Goal: Information Seeking & Learning: Learn about a topic

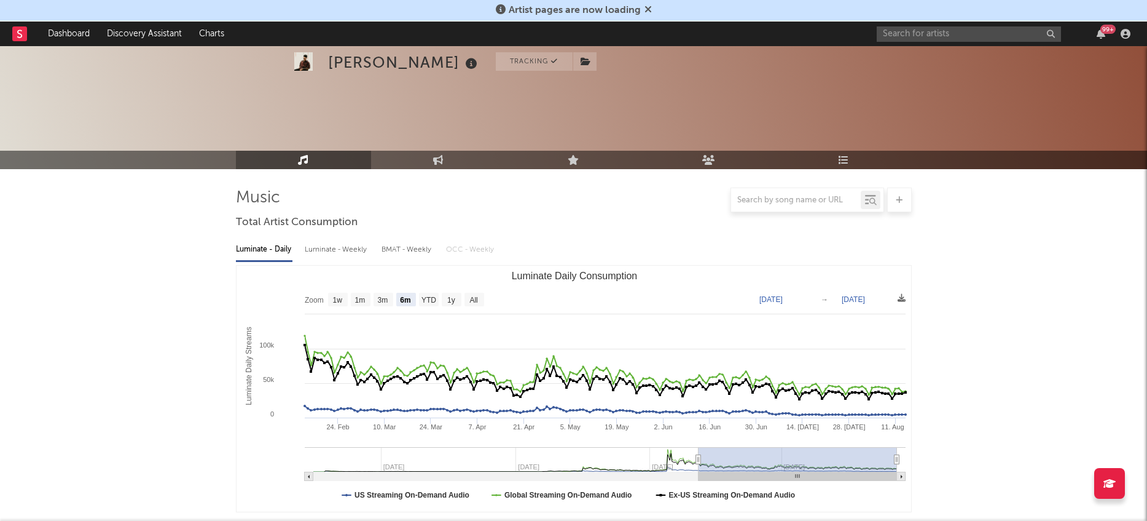
select select "6m"
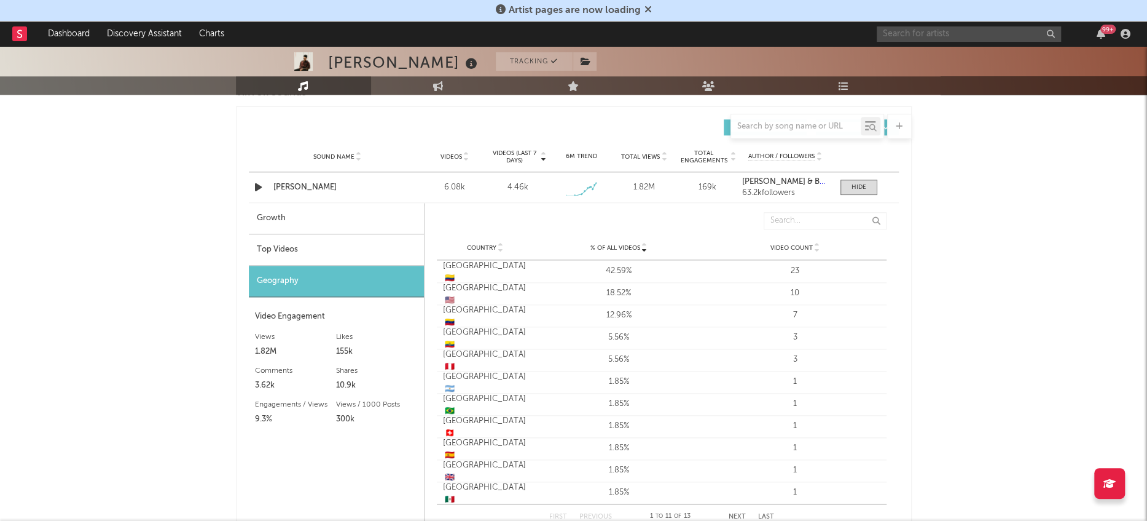
click at [994, 38] on input "text" at bounding box center [969, 33] width 184 height 15
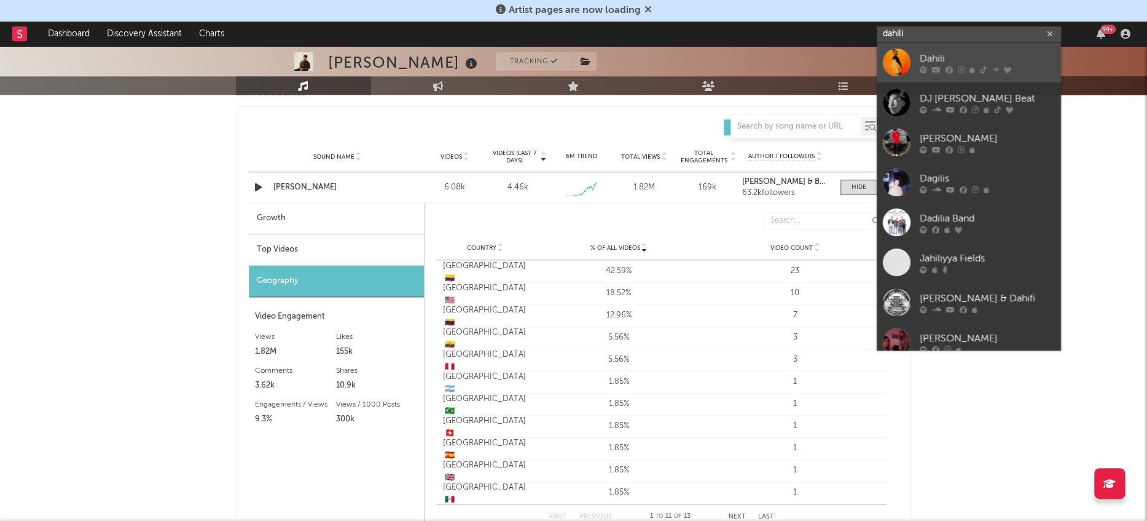
type input "dahili"
click at [892, 61] on div at bounding box center [897, 63] width 28 height 28
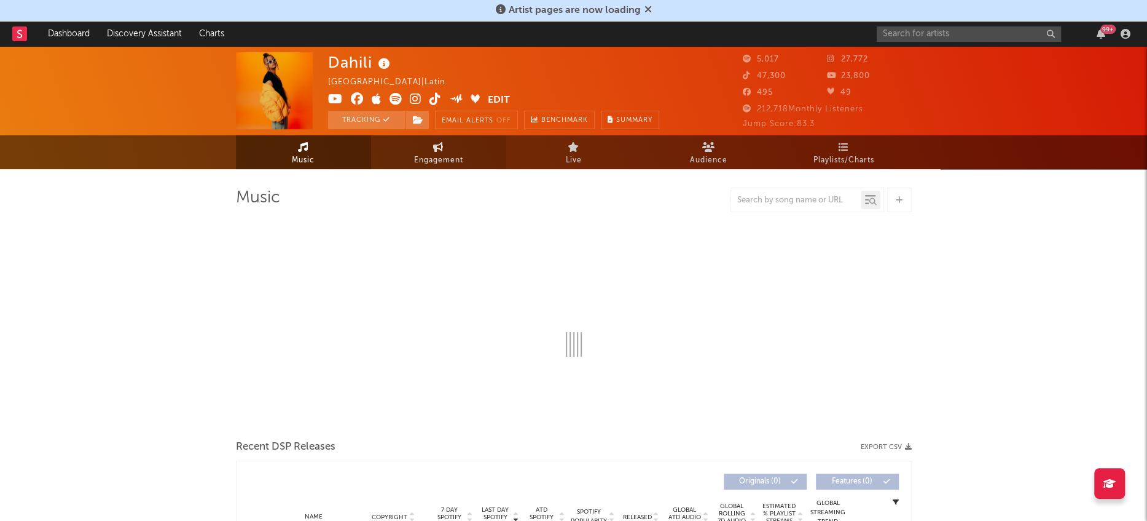
select select "6m"
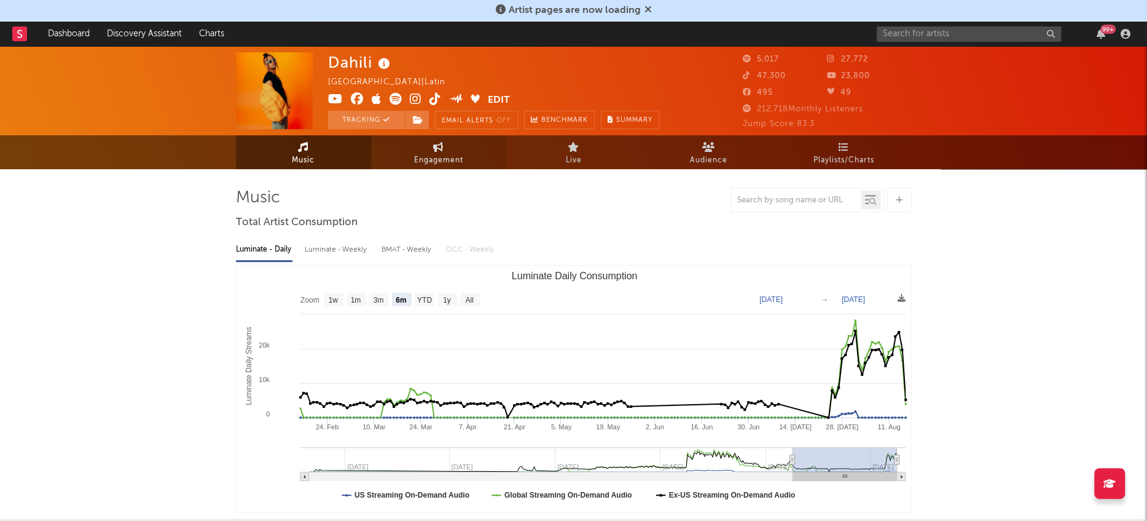
click at [429, 144] on link "Engagement" at bounding box center [438, 152] width 135 height 34
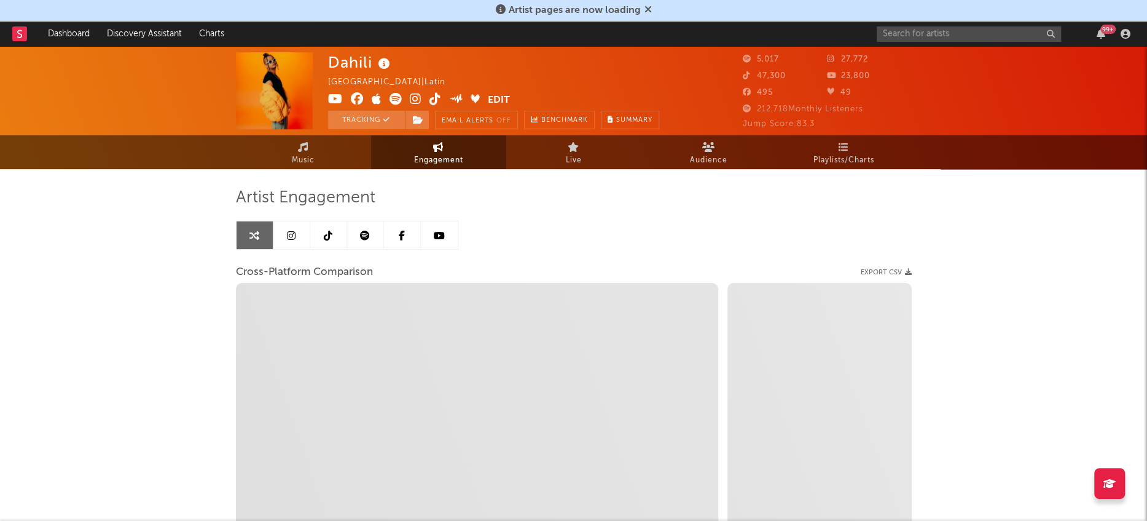
select select "1w"
select select "1m"
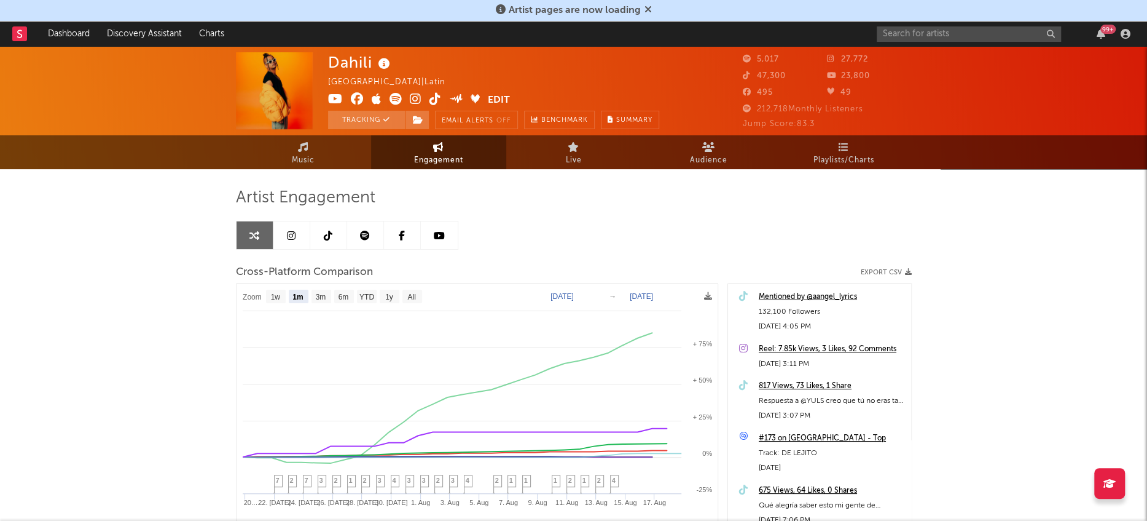
click at [328, 237] on icon at bounding box center [328, 235] width 9 height 10
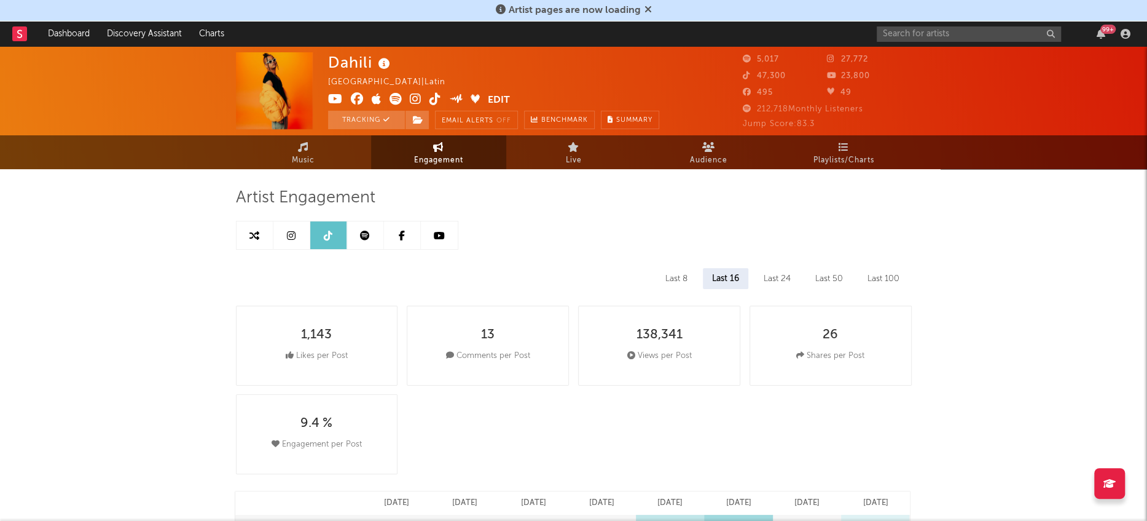
select select "6m"
click at [251, 232] on icon at bounding box center [255, 235] width 10 height 10
select select "1m"
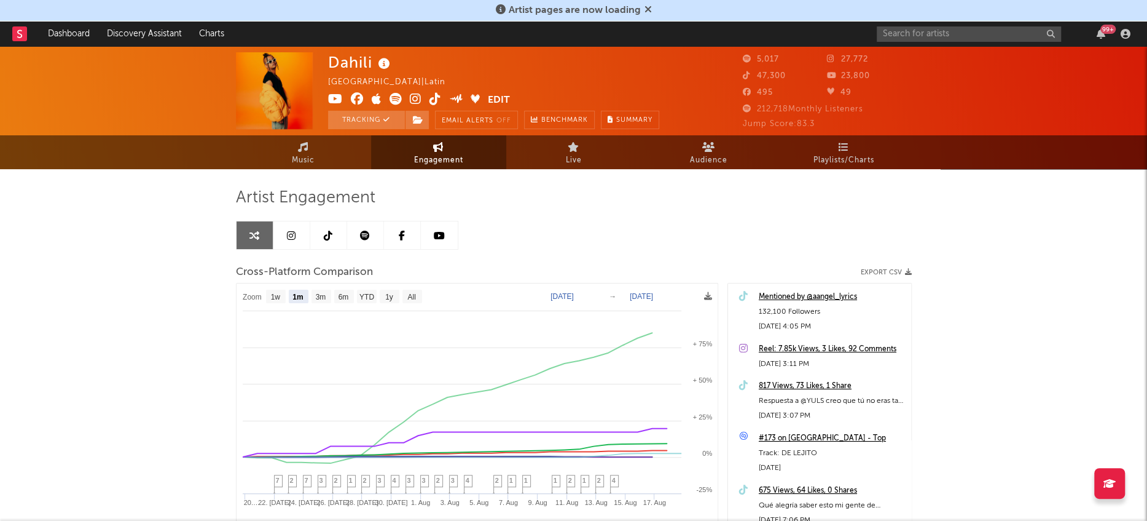
click at [327, 232] on icon at bounding box center [328, 235] width 9 height 10
select select "6m"
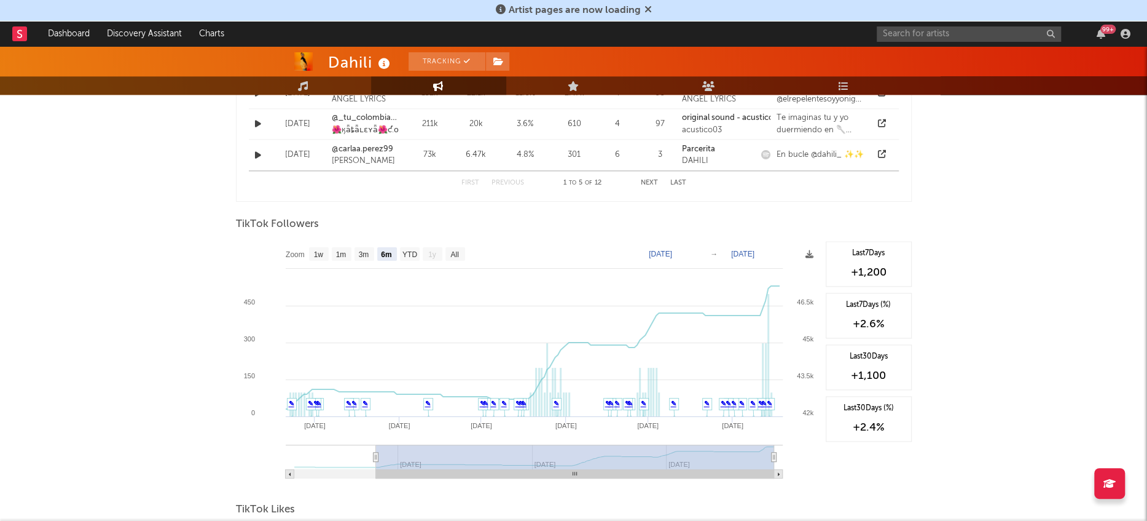
scroll to position [1068, 0]
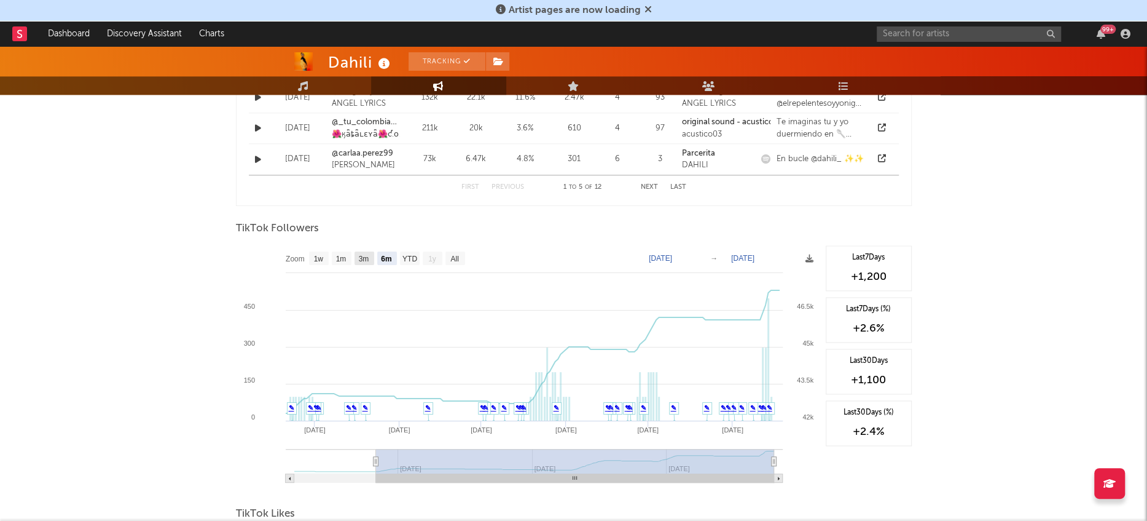
click at [371, 254] on rect at bounding box center [365, 258] width 20 height 14
select select "3m"
type input "[DATE]"
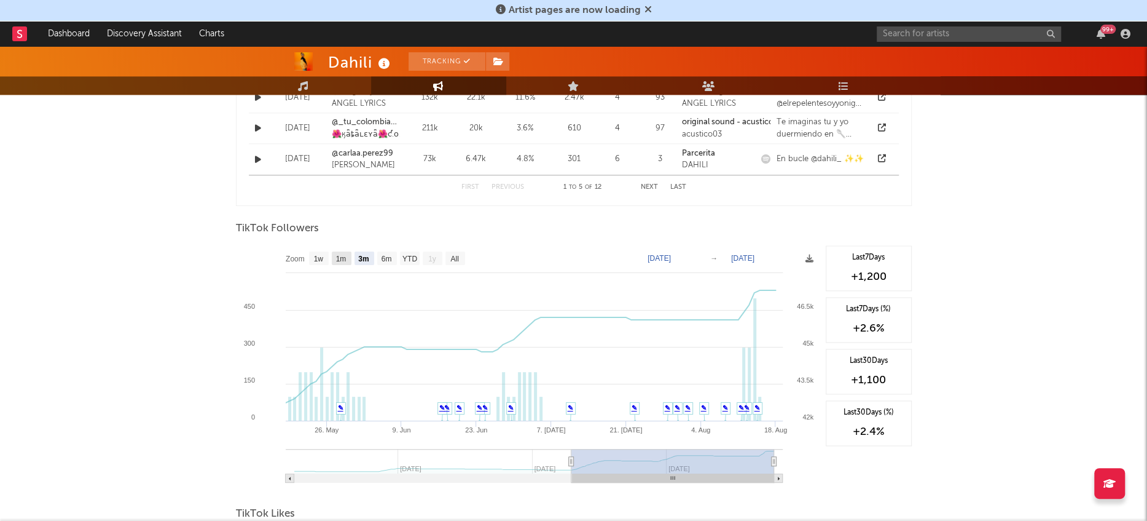
click at [350, 261] on rect at bounding box center [342, 258] width 20 height 14
select select "1m"
type input "[DATE]"
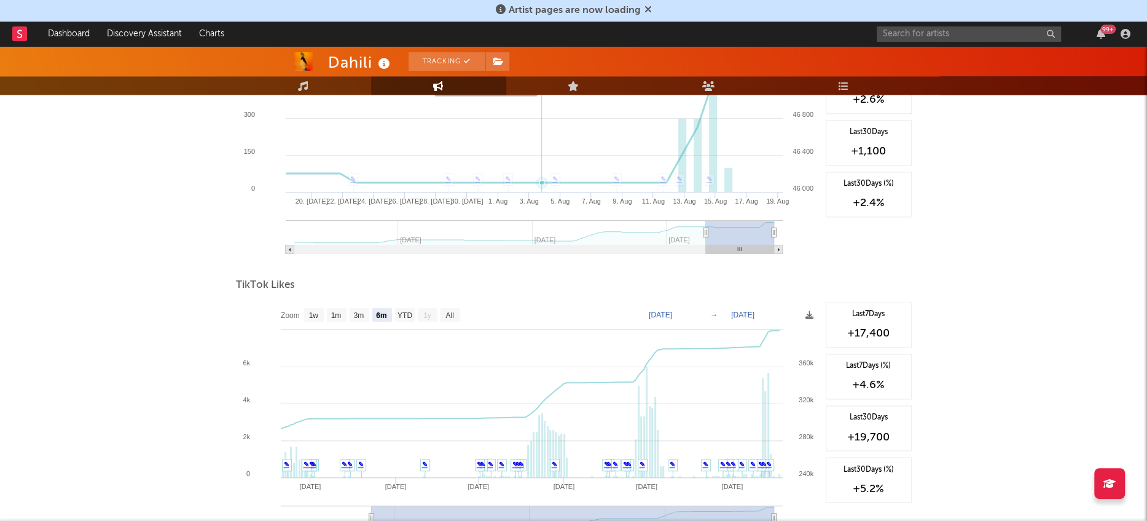
scroll to position [1409, 0]
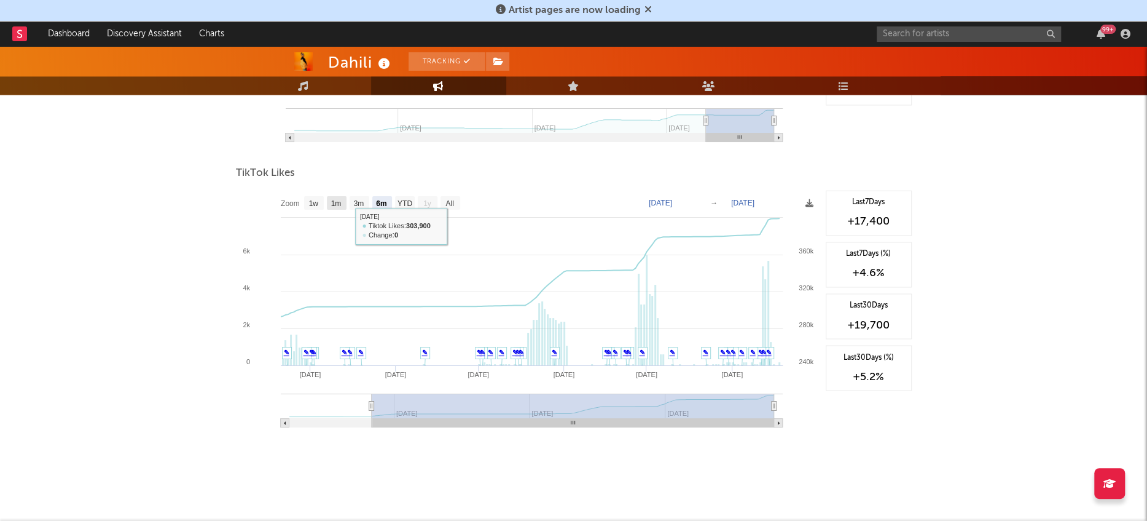
click at [341, 199] on text "1m" at bounding box center [336, 203] width 10 height 9
select select "1m"
type input "[DATE]"
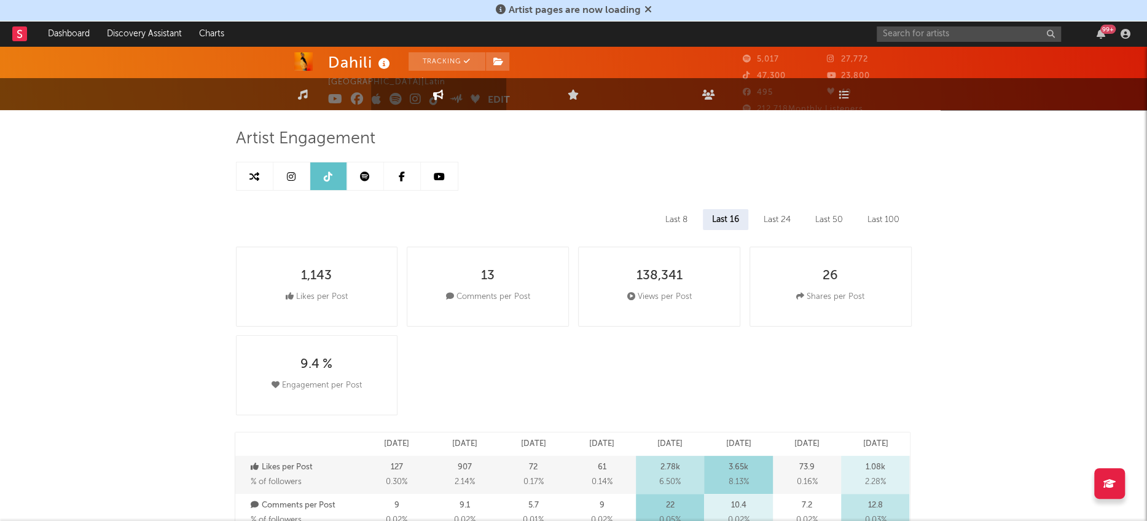
scroll to position [0, 0]
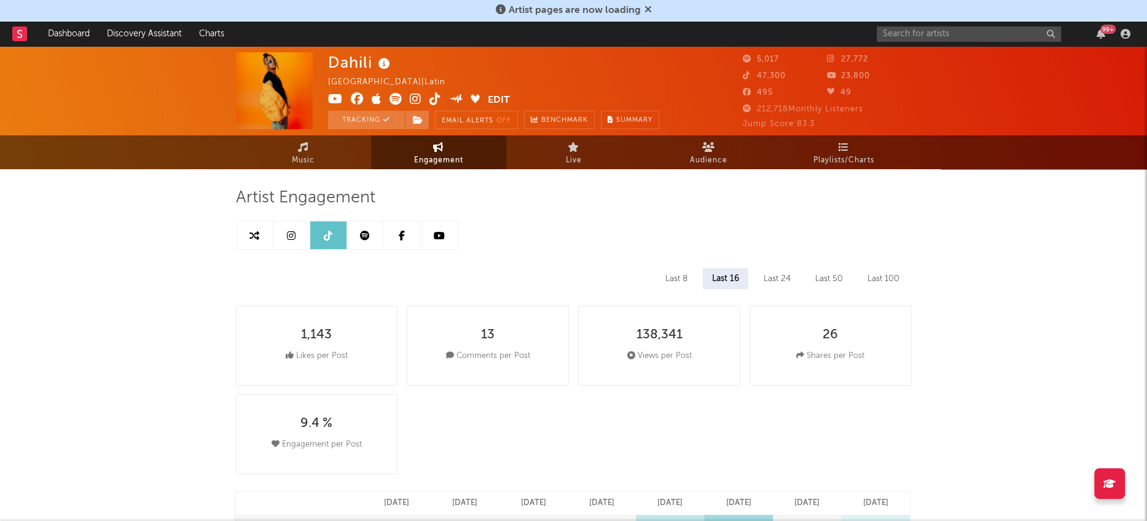
click at [366, 240] on link at bounding box center [365, 235] width 37 height 28
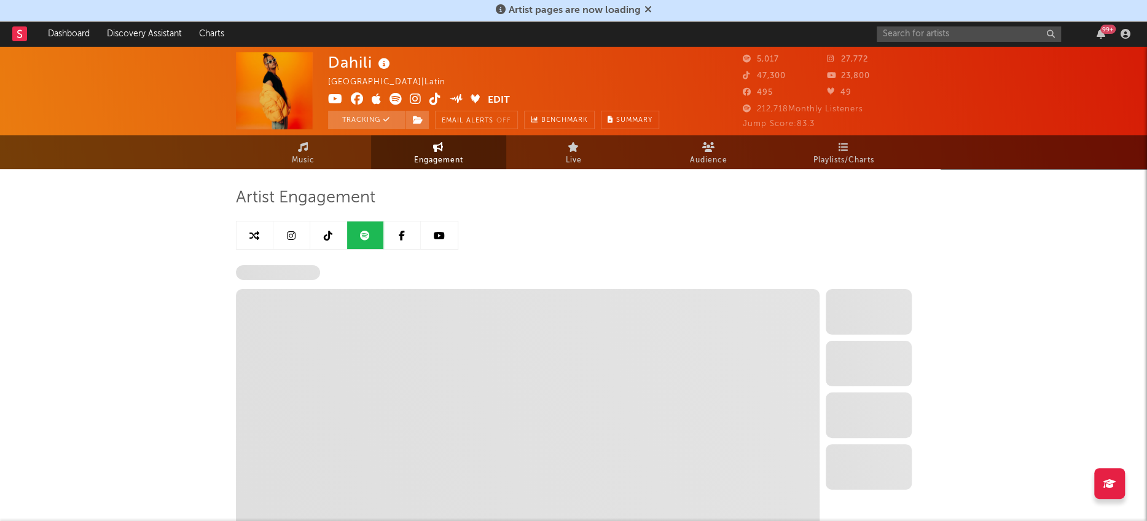
select select "6m"
select select "1w"
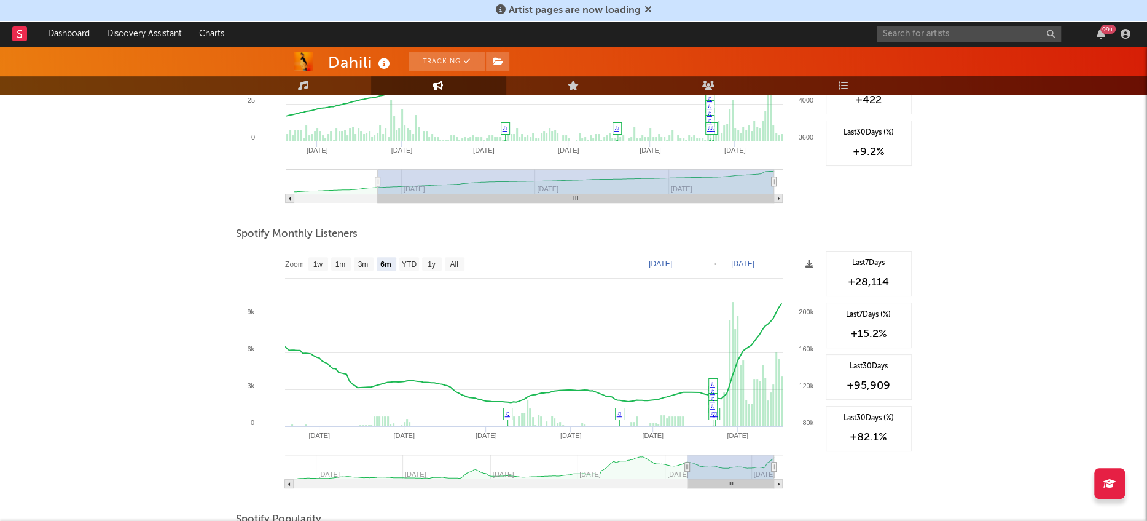
scroll to position [325, 0]
click at [360, 266] on text "3m" at bounding box center [363, 263] width 10 height 9
select select "3m"
type input "[DATE]"
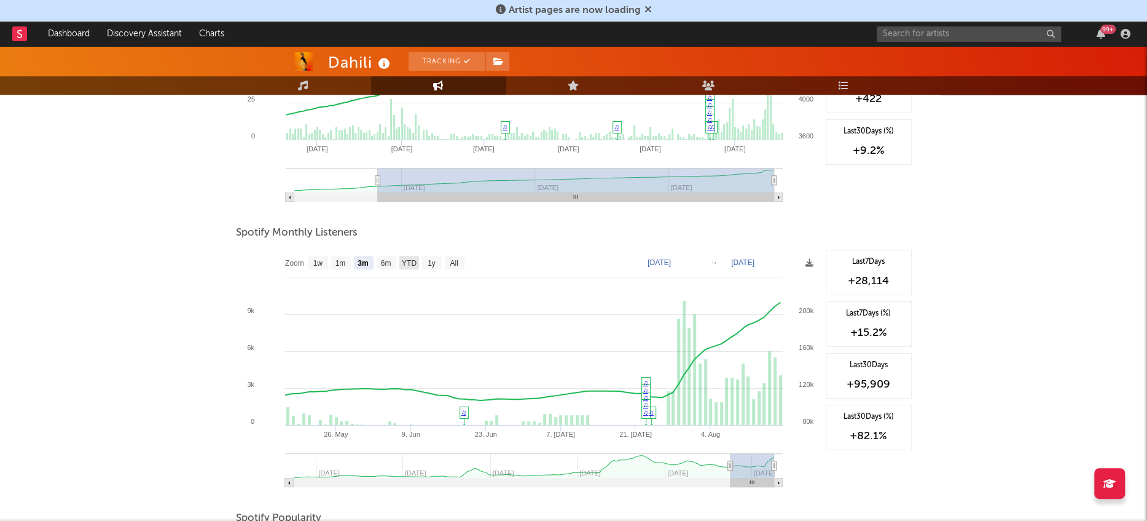
click at [411, 264] on text "YTD" at bounding box center [408, 263] width 15 height 9
select select "YTD"
type input "[DATE]"
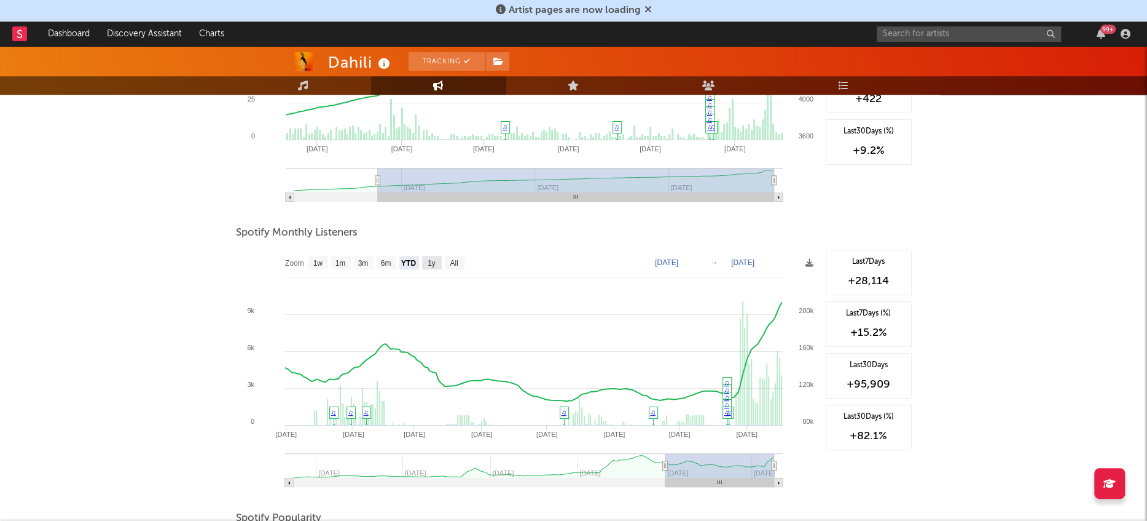
click at [438, 265] on rect at bounding box center [432, 263] width 20 height 14
select select "1y"
type input "[DATE]"
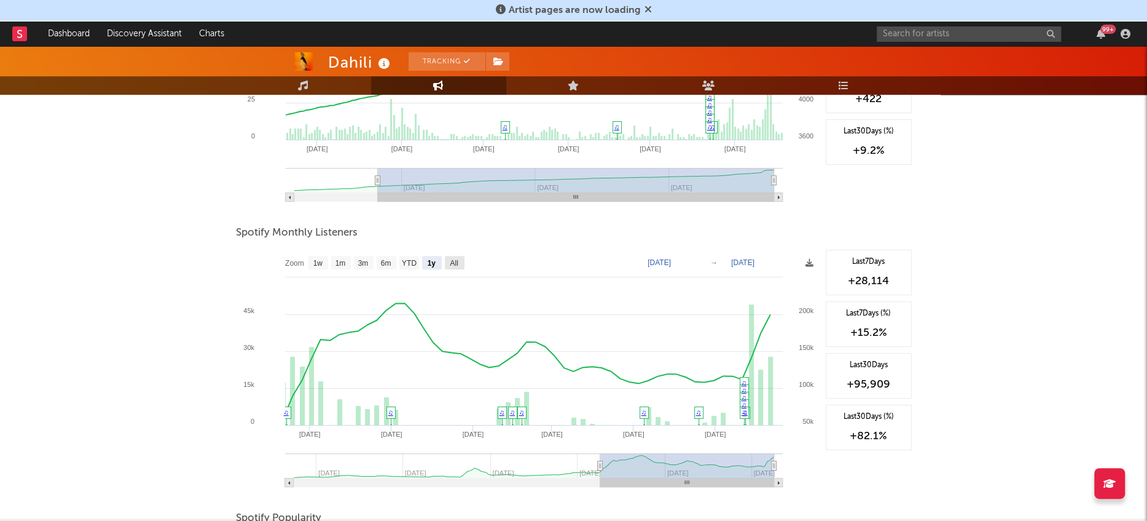
click at [455, 264] on text "All" at bounding box center [454, 263] width 8 height 9
select select "All"
type input "[DATE]"
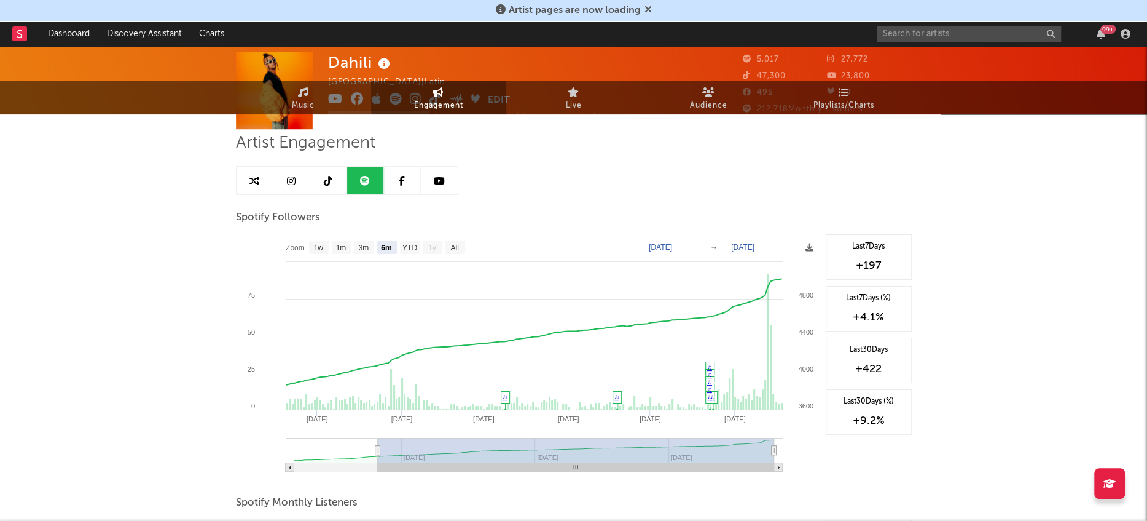
scroll to position [0, 0]
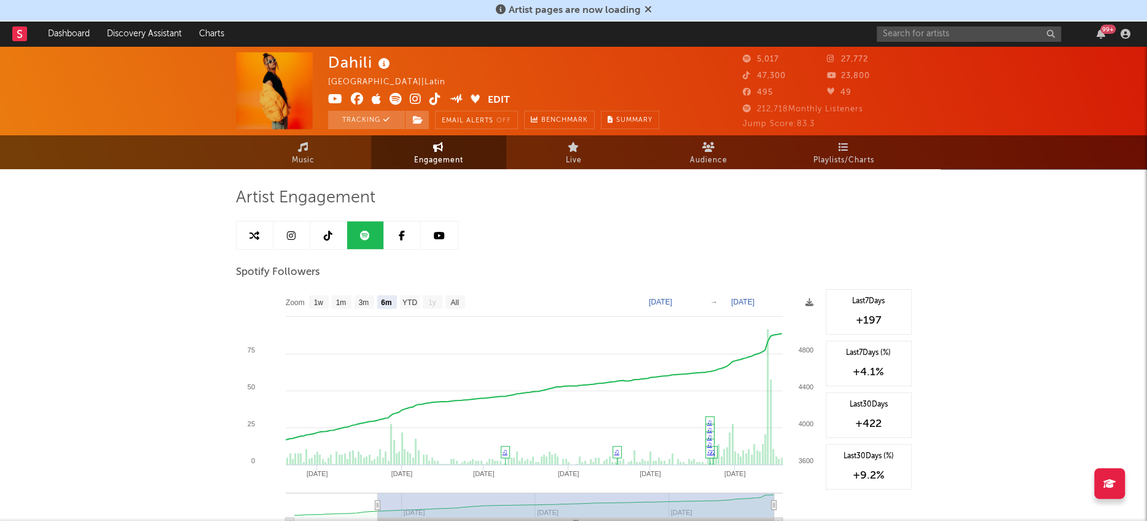
click at [324, 230] on icon at bounding box center [328, 235] width 9 height 10
select select "6m"
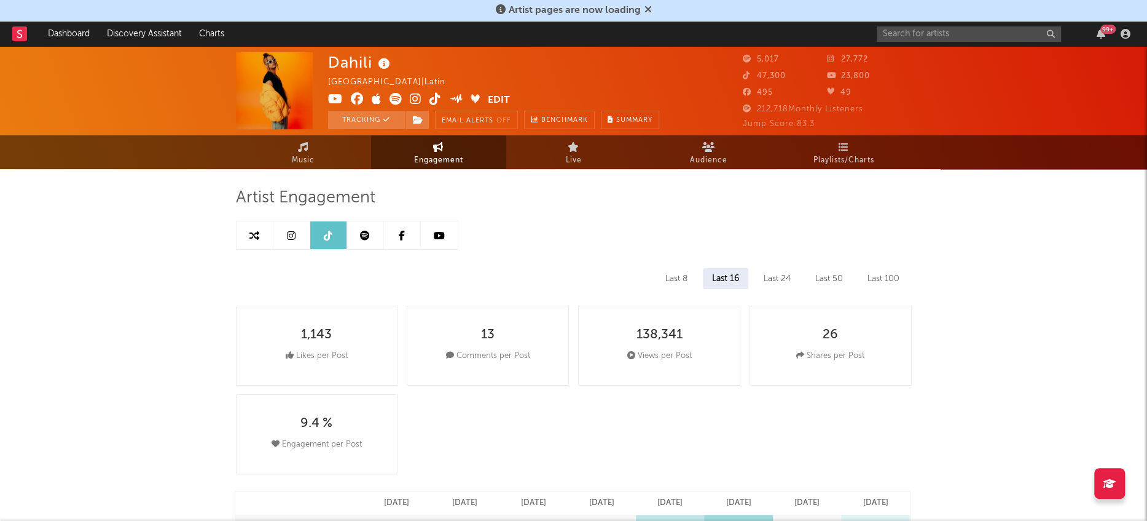
click at [409, 238] on link at bounding box center [402, 235] width 37 height 28
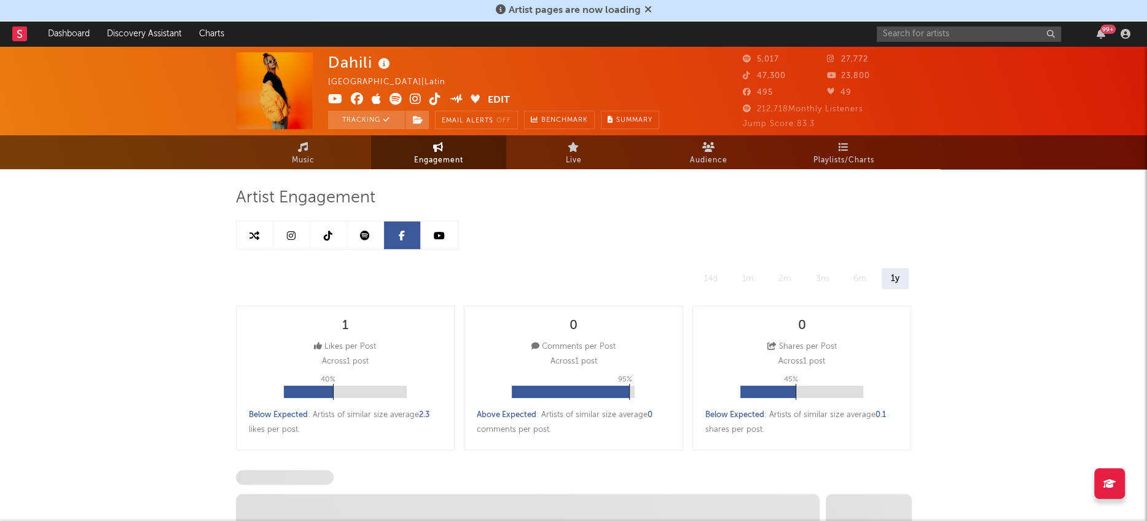
click at [446, 238] on link at bounding box center [439, 235] width 37 height 28
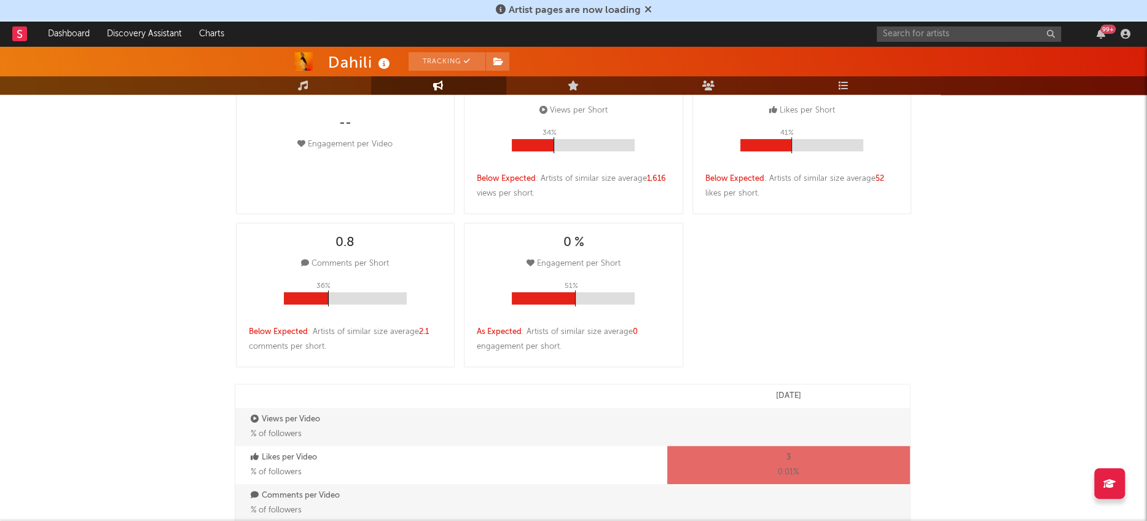
select select "6m"
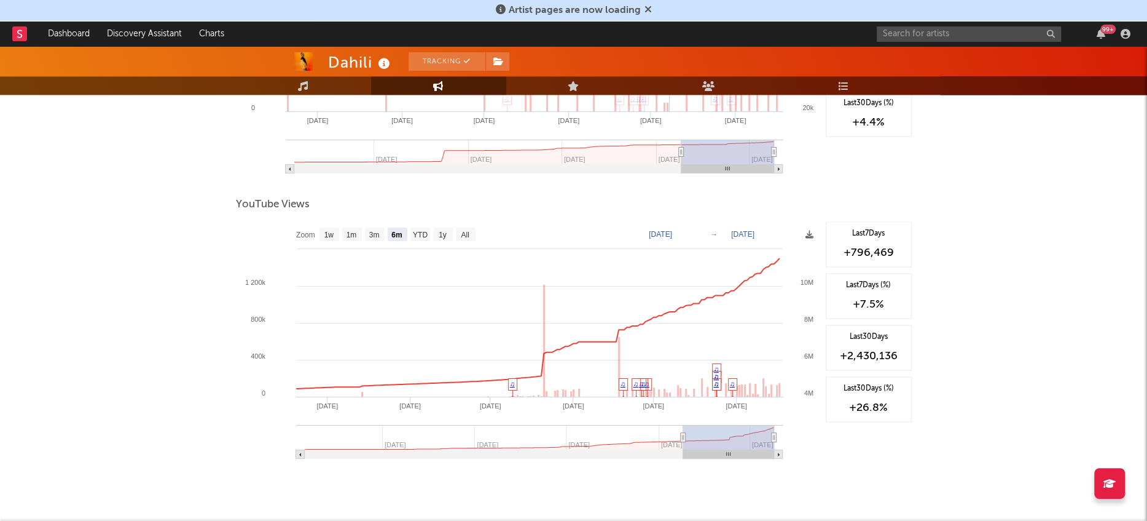
scroll to position [1237, 0]
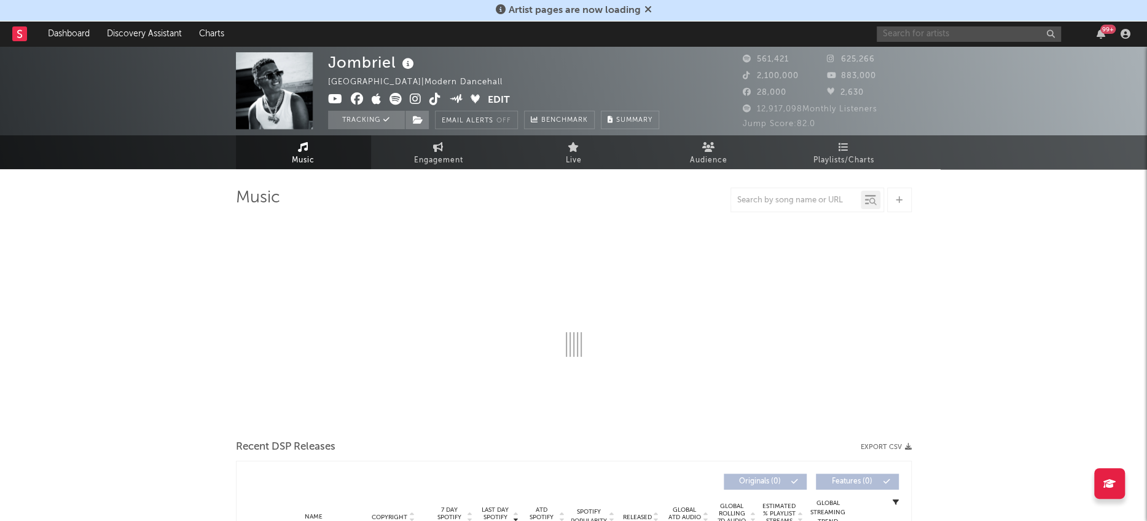
click at [973, 34] on input "text" at bounding box center [969, 33] width 184 height 15
type input "[PERSON_NAME]"
select select "6m"
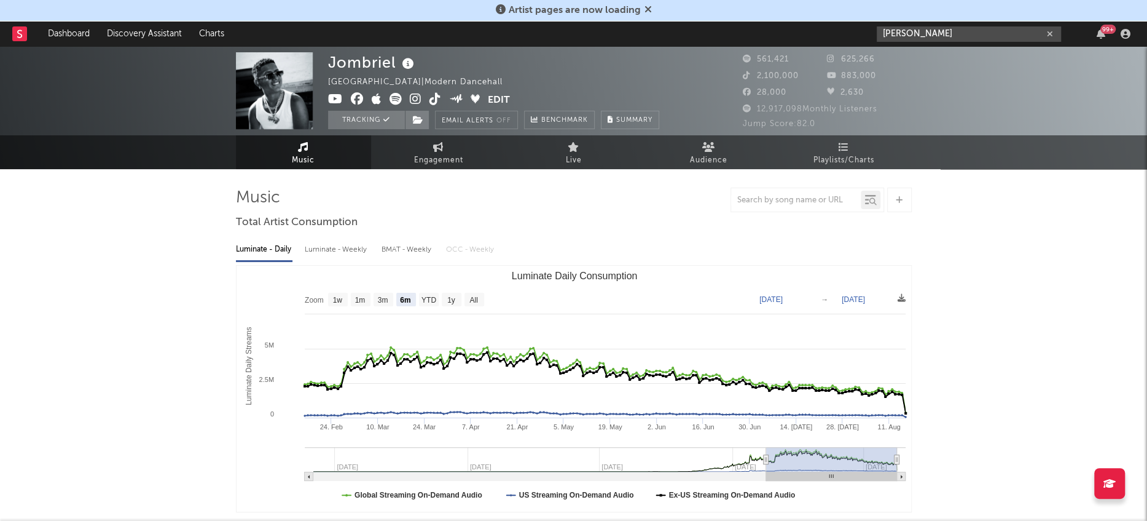
click at [978, 36] on input "MARIA BECERRA" at bounding box center [969, 33] width 184 height 15
type input "MARIA BECERRA"
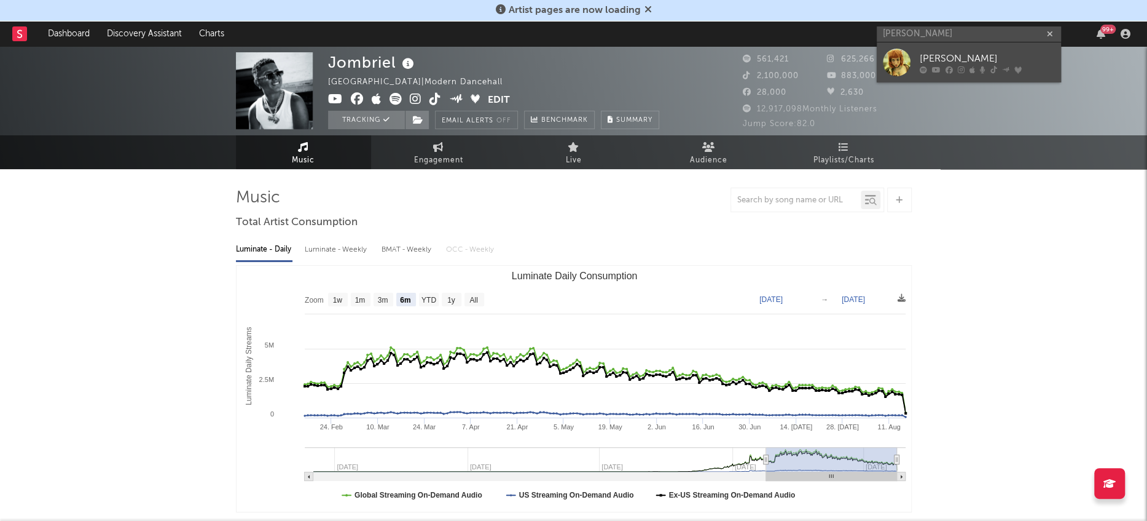
click at [905, 61] on div at bounding box center [897, 63] width 28 height 28
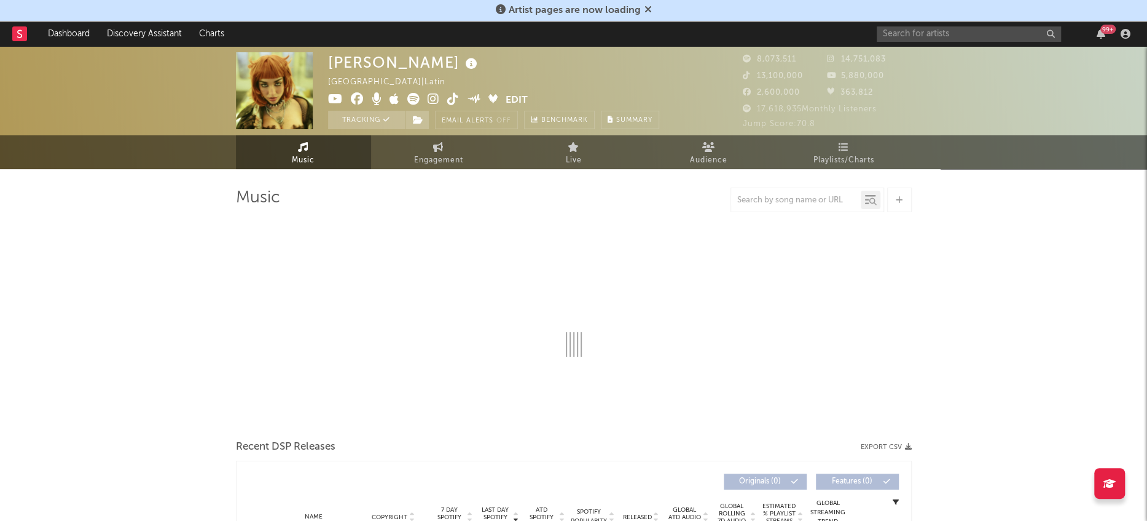
select select "6m"
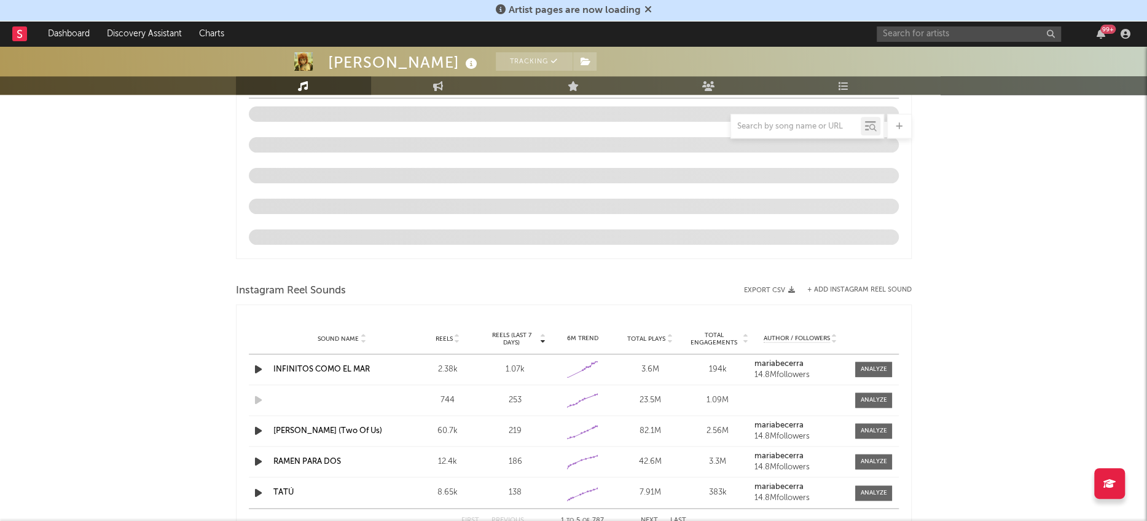
scroll to position [1043, 0]
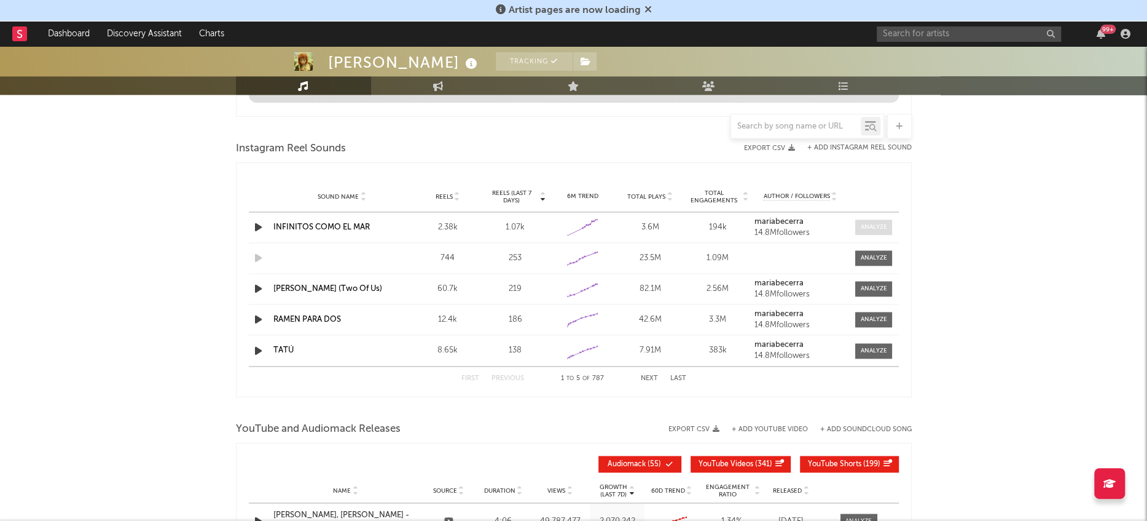
click at [876, 226] on div at bounding box center [874, 226] width 26 height 9
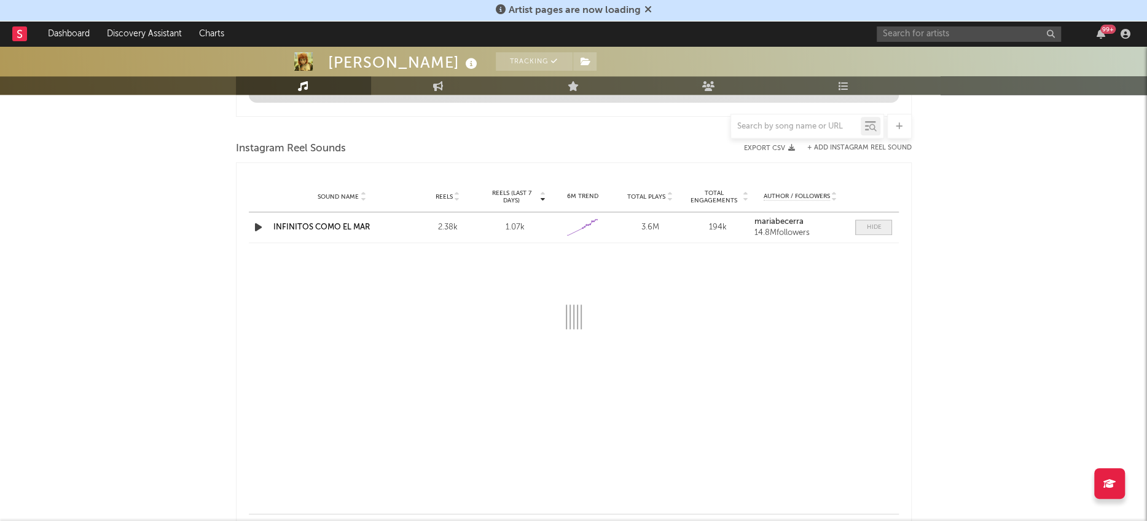
select select "1w"
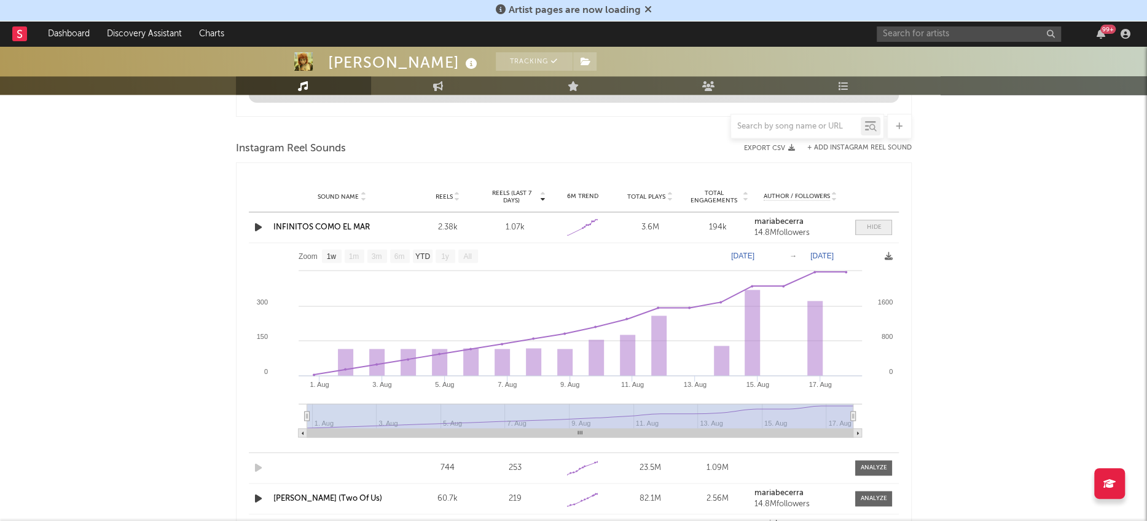
click at [876, 226] on div at bounding box center [874, 226] width 15 height 9
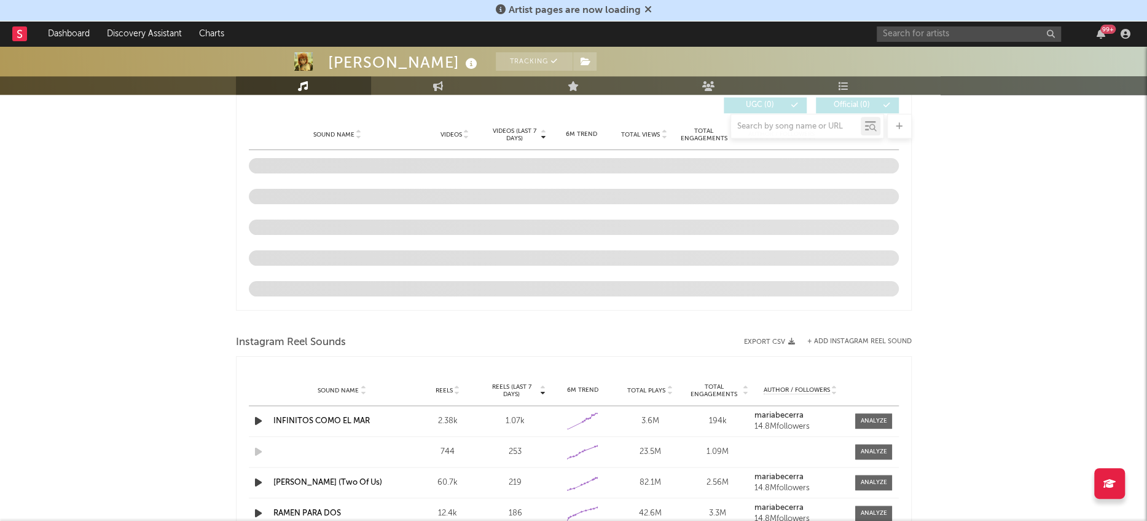
scroll to position [693, 0]
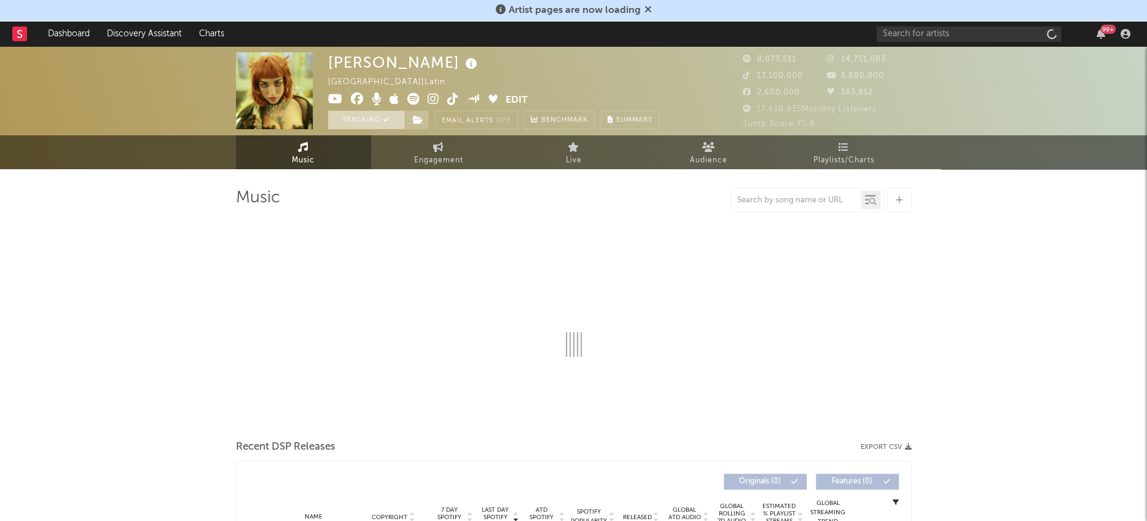
select select "6m"
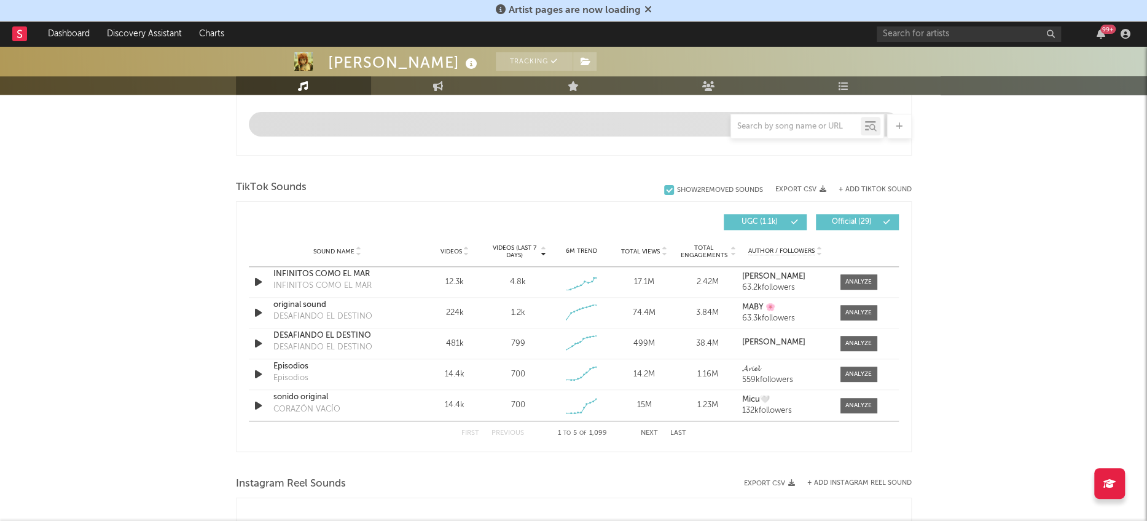
scroll to position [743, 0]
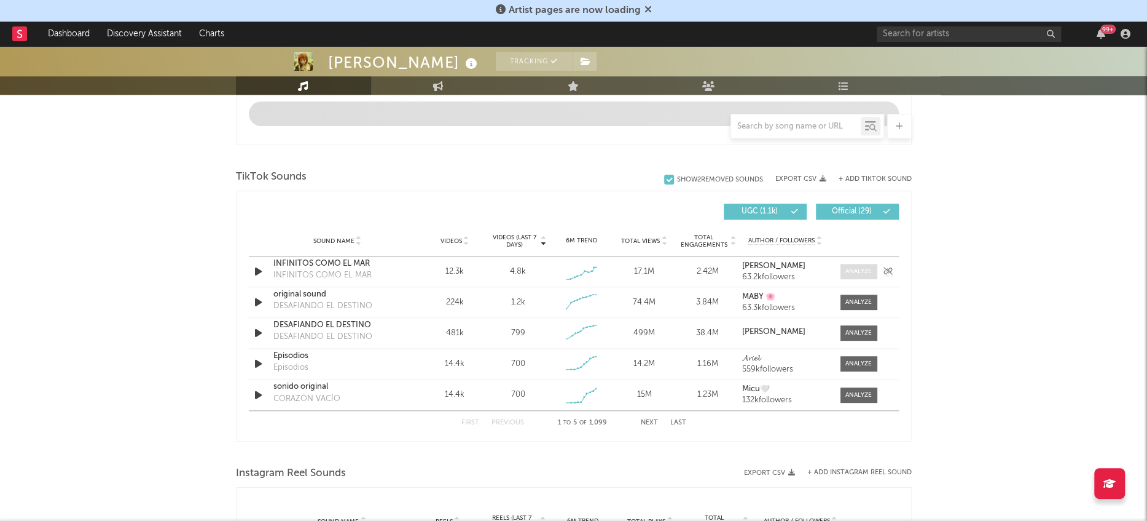
click at [872, 271] on span at bounding box center [859, 271] width 37 height 15
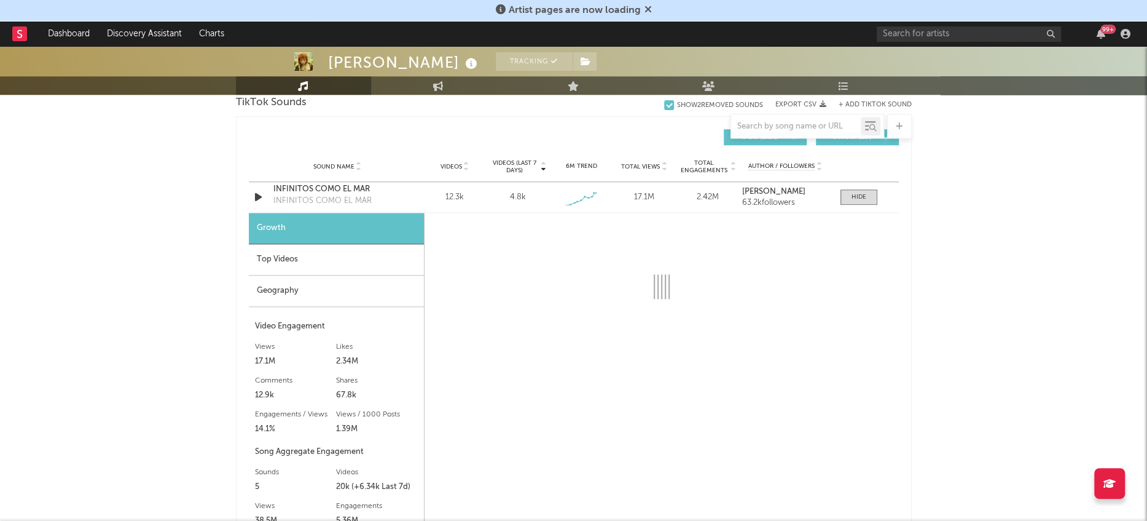
scroll to position [822, 0]
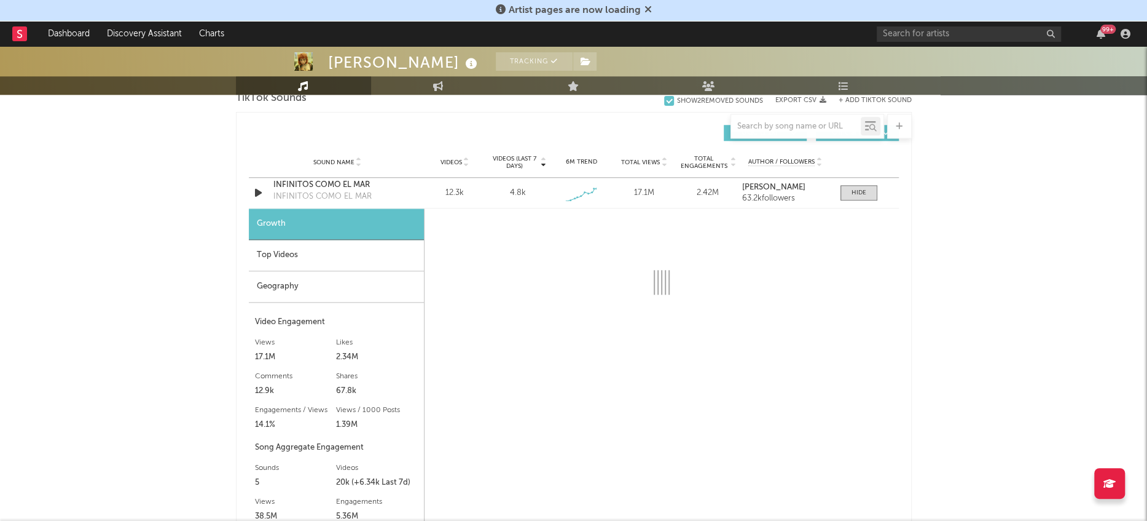
select select "1w"
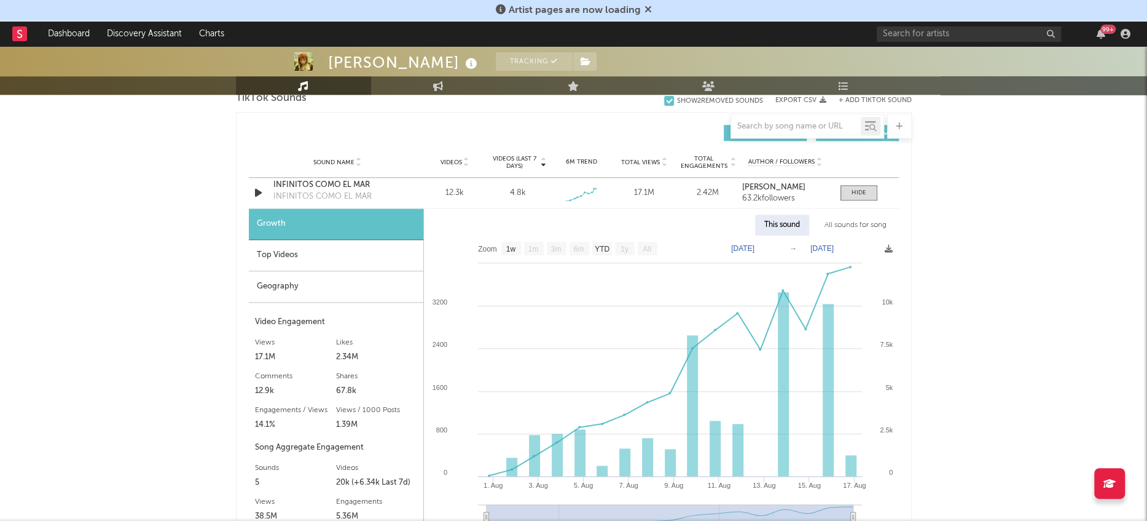
click at [275, 288] on div "Geography" at bounding box center [336, 286] width 175 height 31
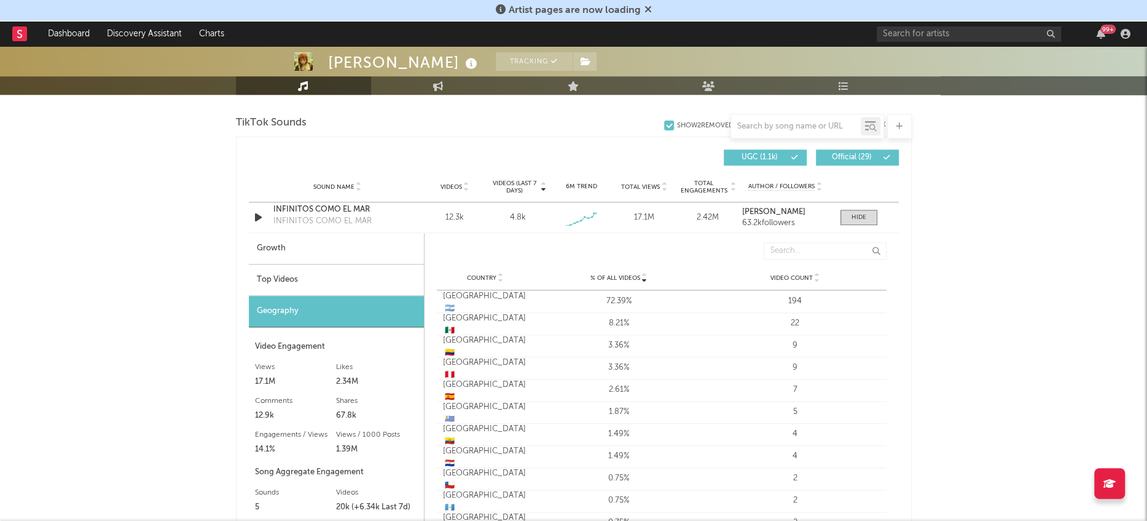
click at [280, 246] on div "Growth" at bounding box center [336, 248] width 175 height 31
select select "1w"
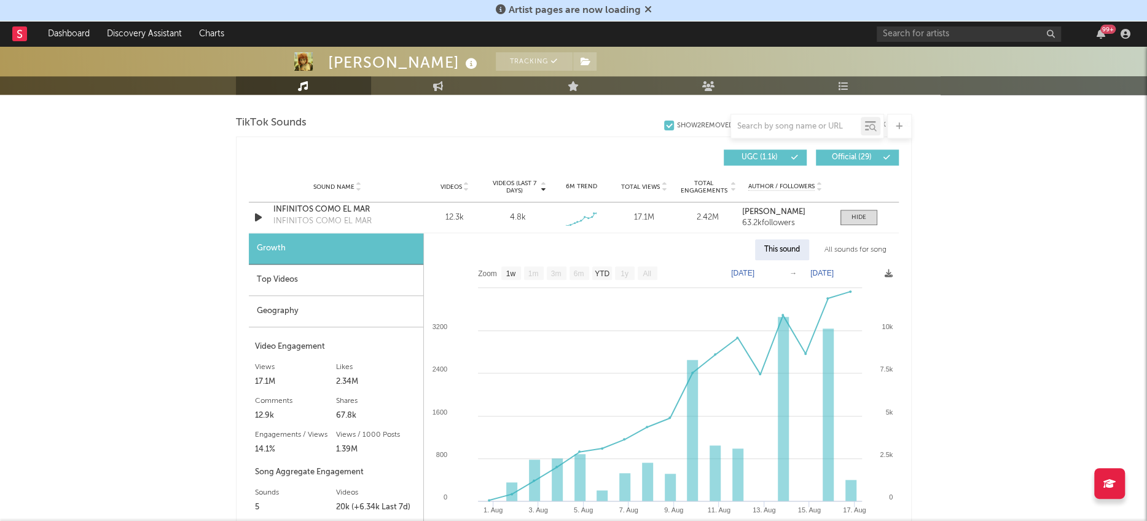
click at [281, 281] on div "Top Videos" at bounding box center [336, 279] width 175 height 31
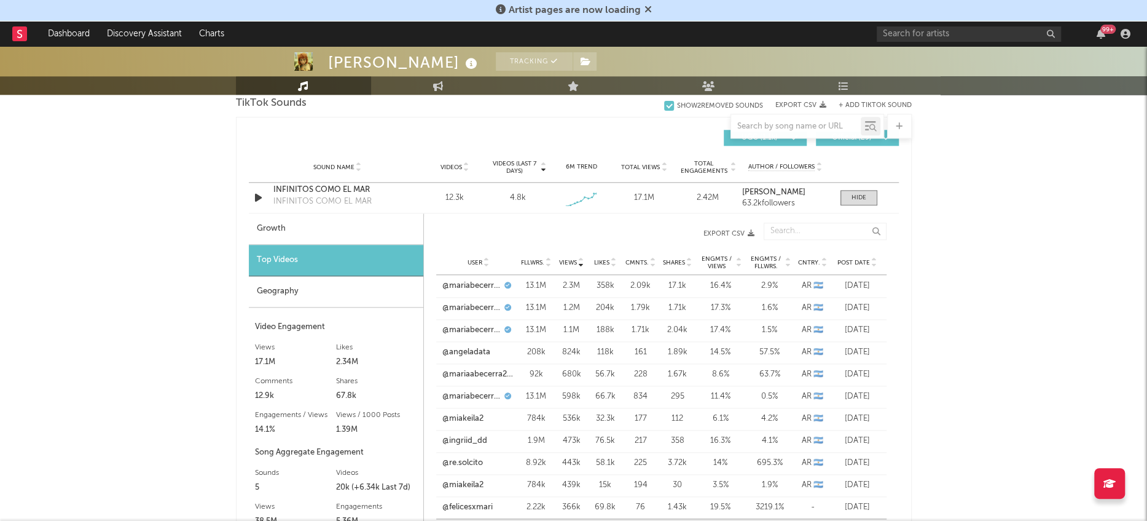
scroll to position [822, 0]
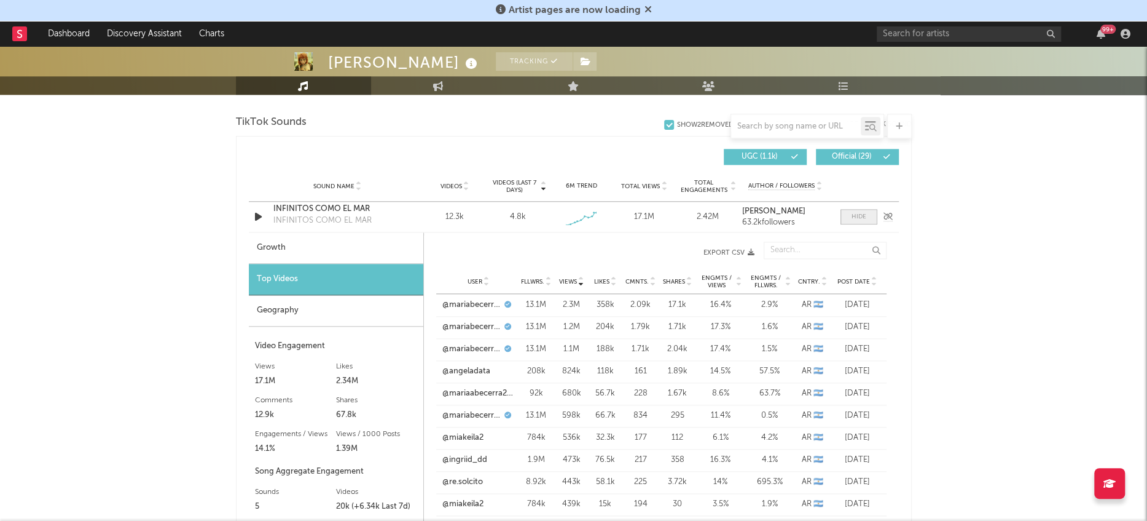
click at [863, 214] on div at bounding box center [859, 216] width 15 height 9
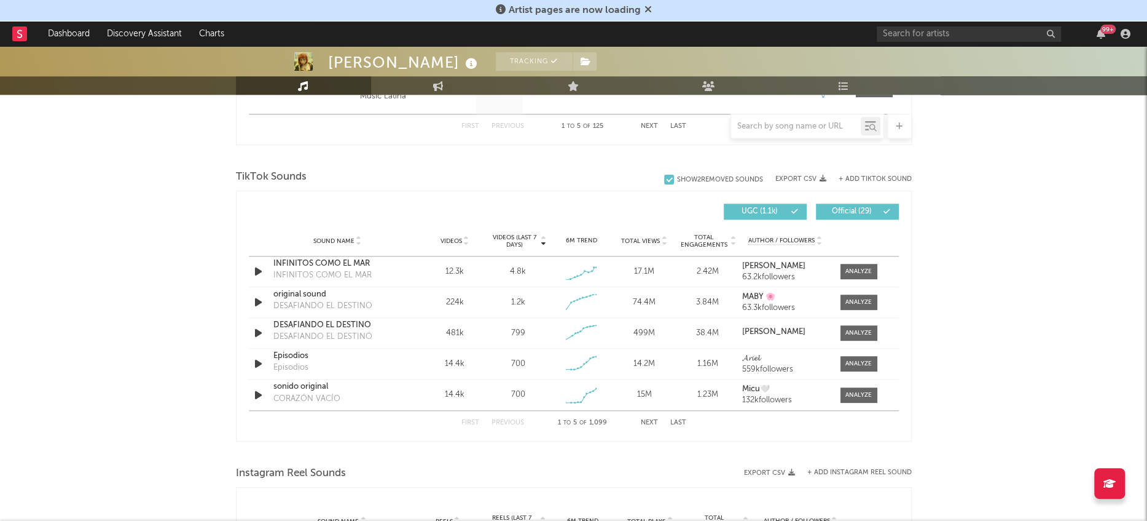
scroll to position [758, 0]
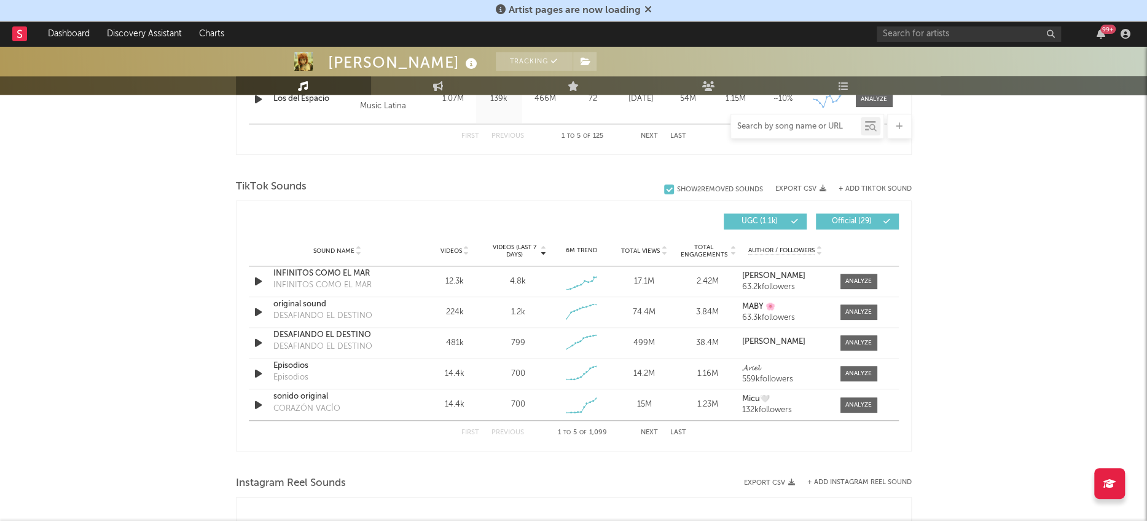
click at [769, 122] on input "text" at bounding box center [796, 127] width 130 height 10
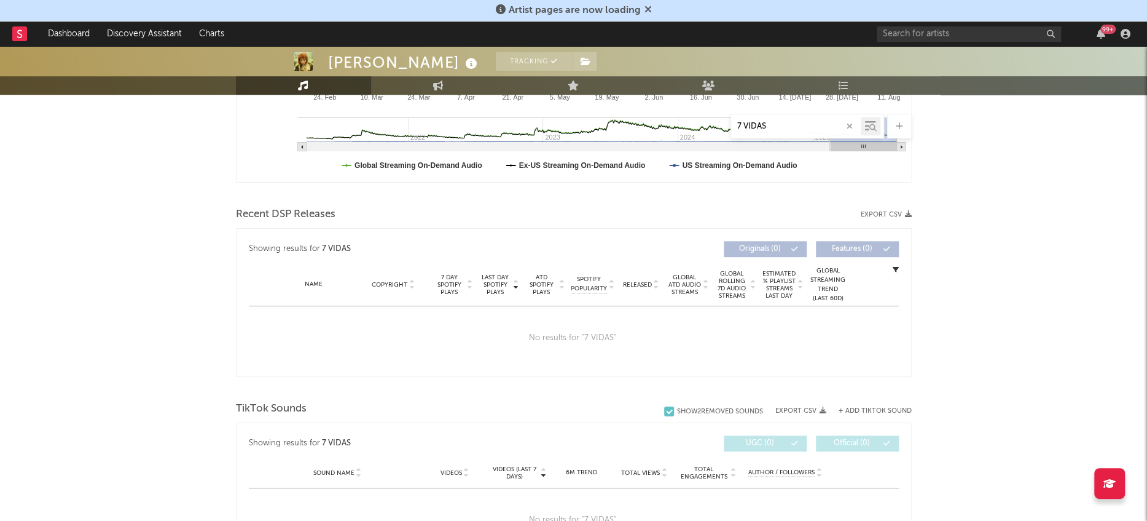
scroll to position [328, 0]
type input "7 VIDAS"
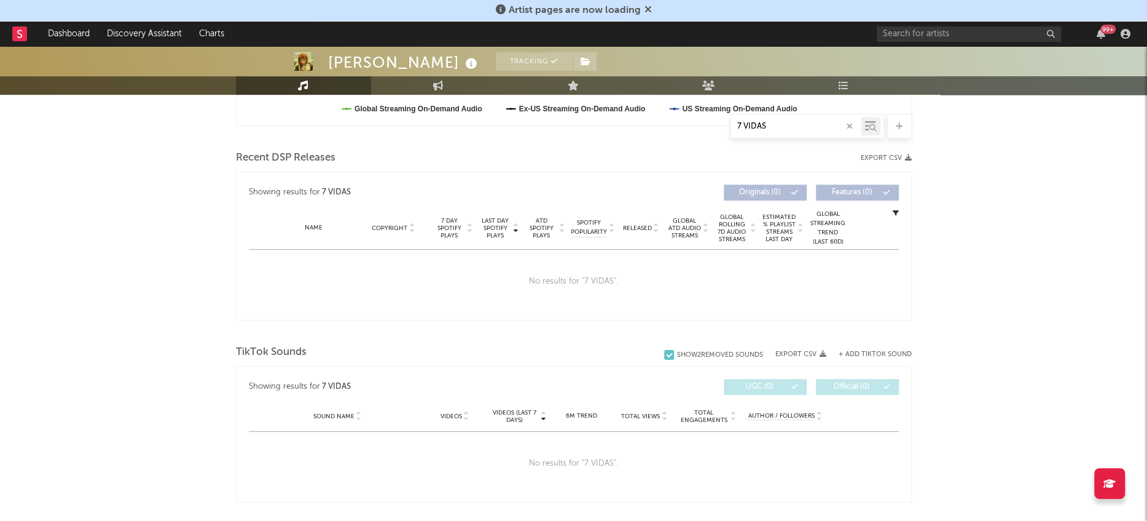
scroll to position [401, 0]
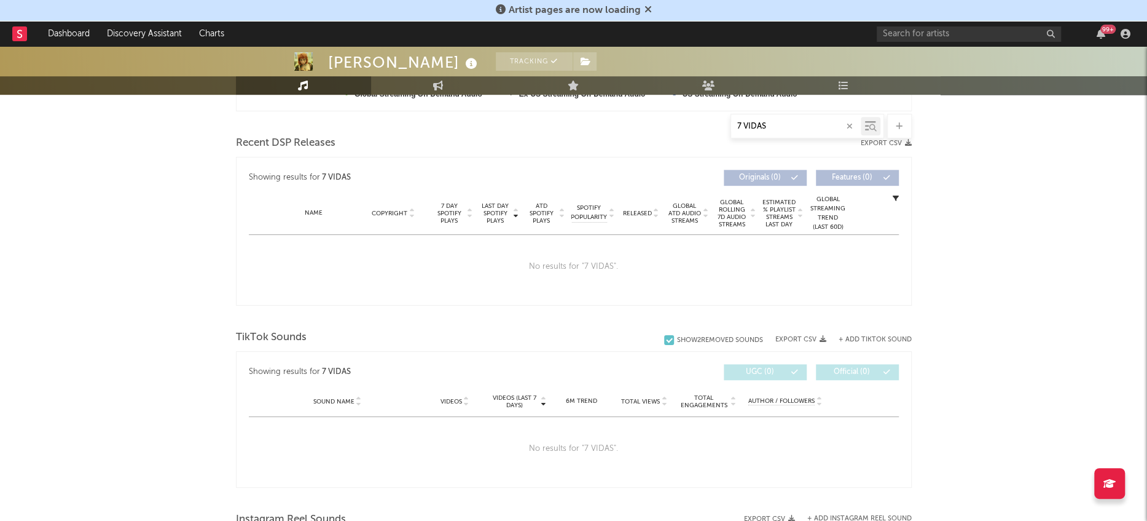
click at [860, 338] on button "+ Add TikTok Sound" at bounding box center [875, 339] width 73 height 7
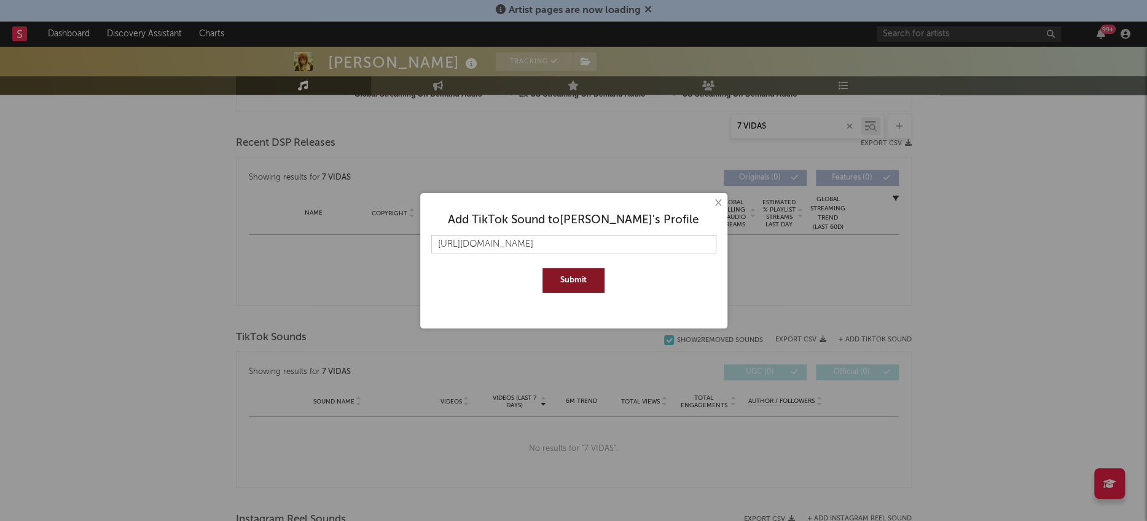
scroll to position [0, 183]
type input "https://www.tiktok.com/music/7-vidas-En-el-barro-serie-cortina-musical-75385853…"
click at [580, 283] on button "Submit" at bounding box center [574, 280] width 62 height 25
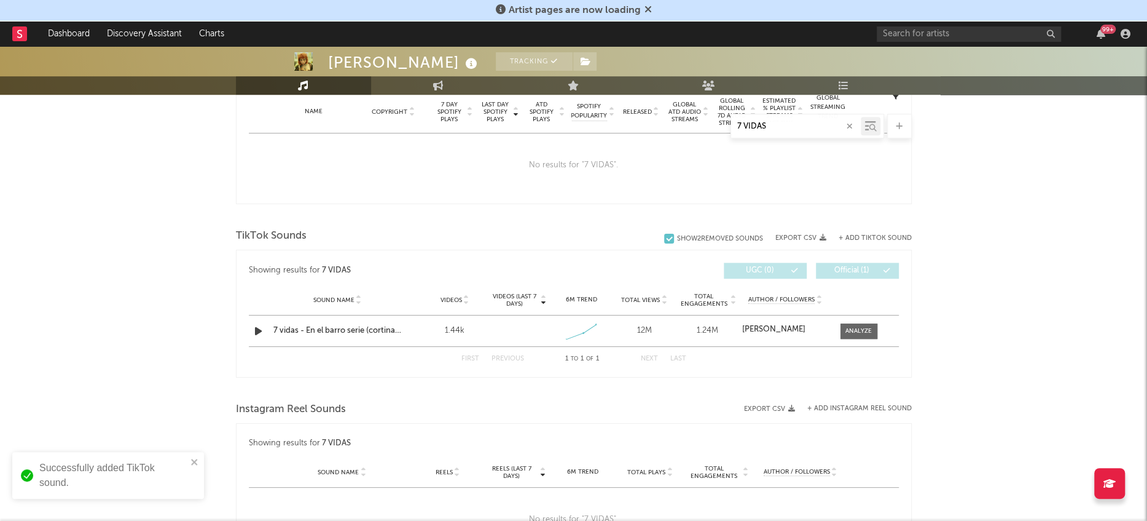
scroll to position [509, 0]
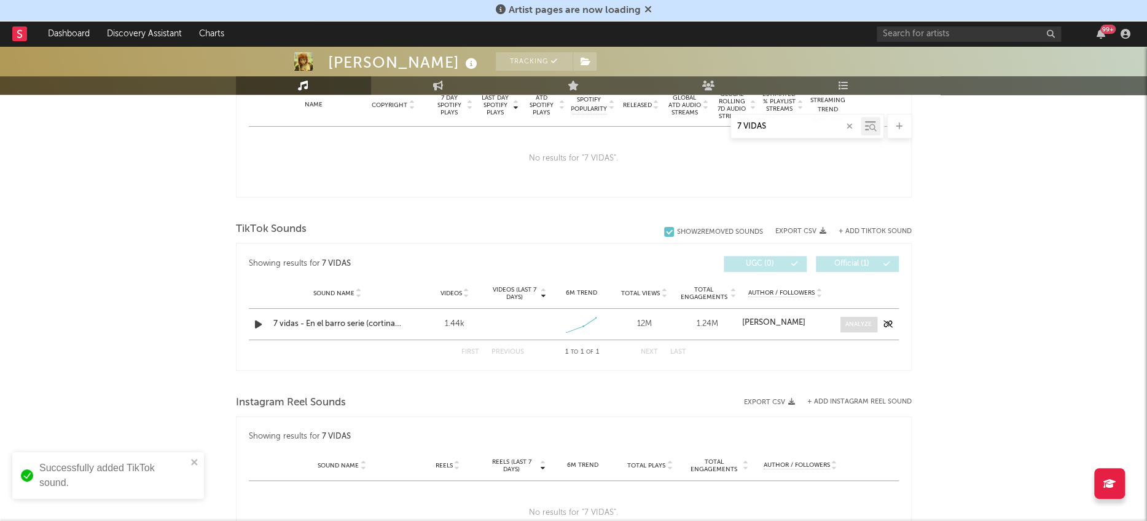
click at [855, 322] on div at bounding box center [859, 324] width 26 height 9
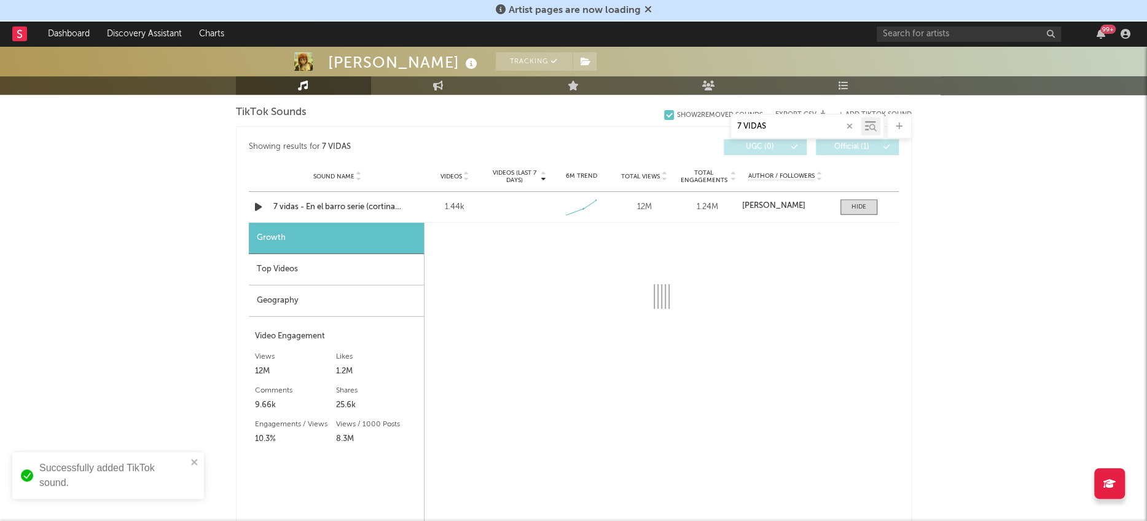
select select "1w"
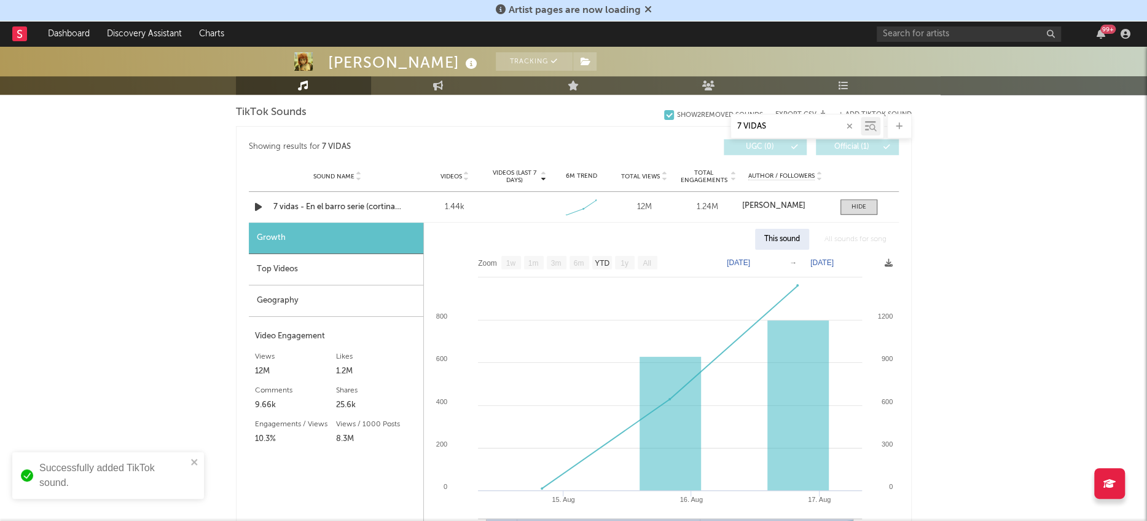
scroll to position [628, 0]
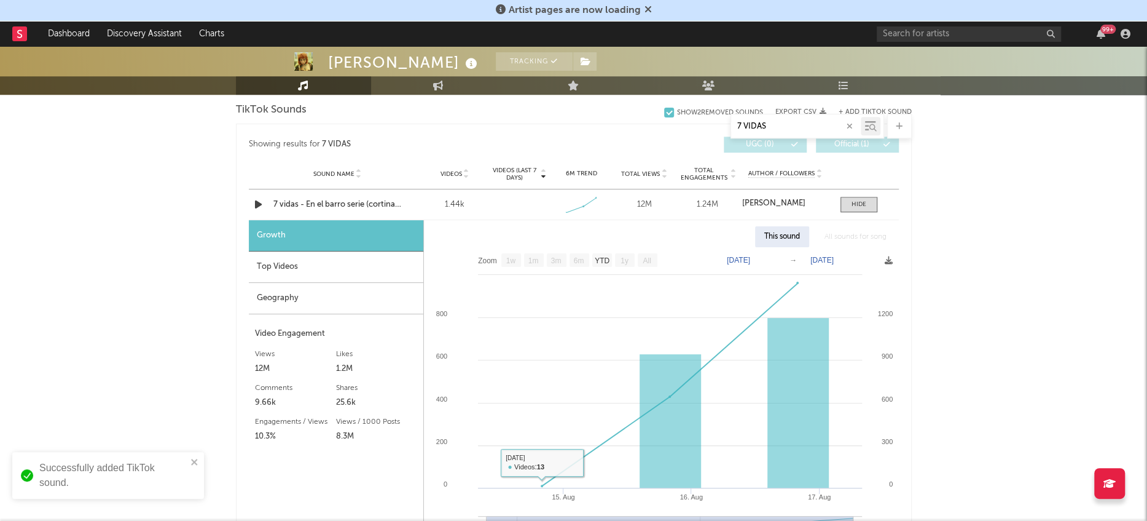
click at [294, 301] on div "Geography" at bounding box center [336, 298] width 175 height 31
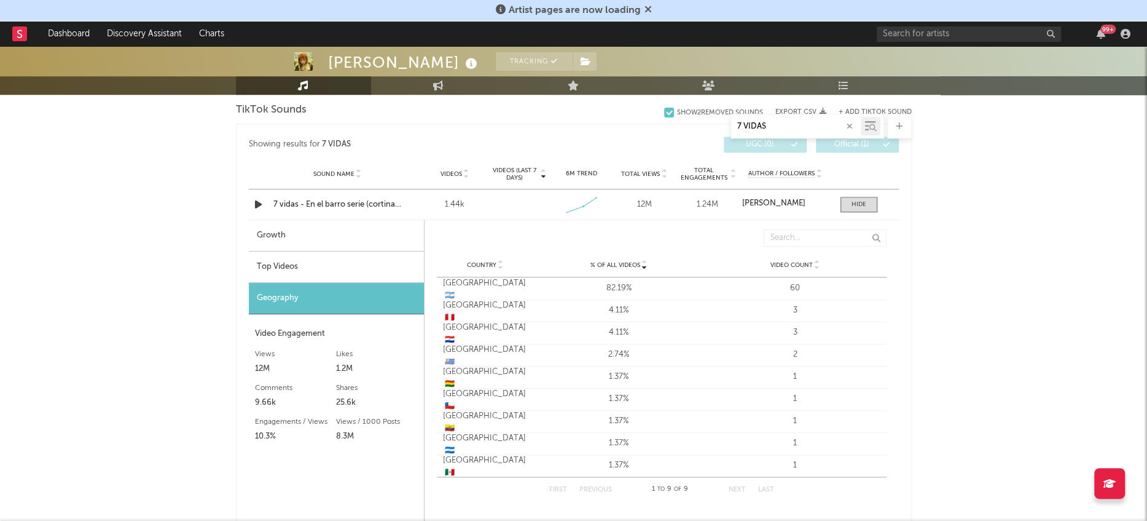
click at [318, 259] on div "Top Videos" at bounding box center [336, 266] width 175 height 31
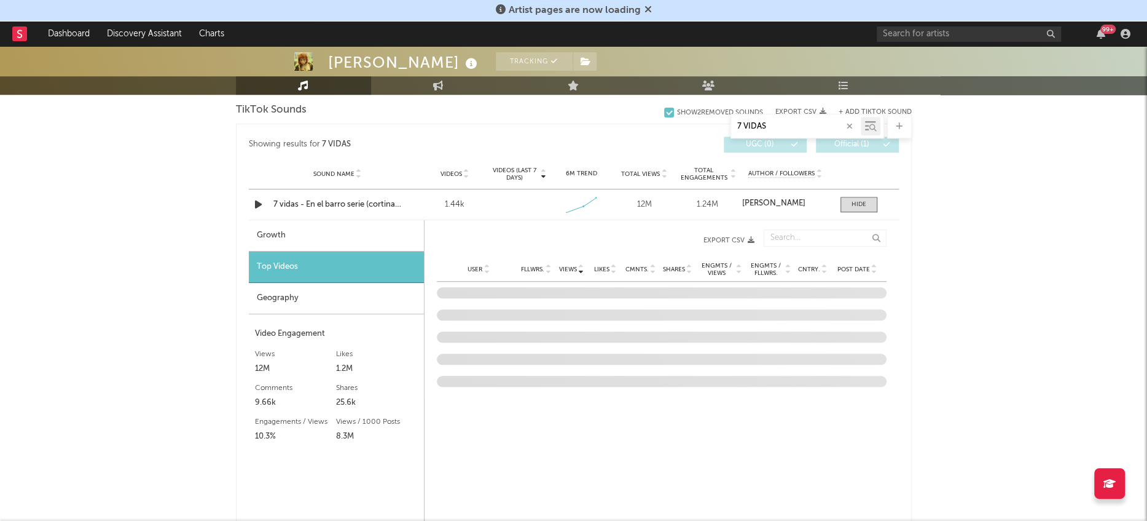
click at [319, 293] on div "Geography" at bounding box center [336, 298] width 175 height 31
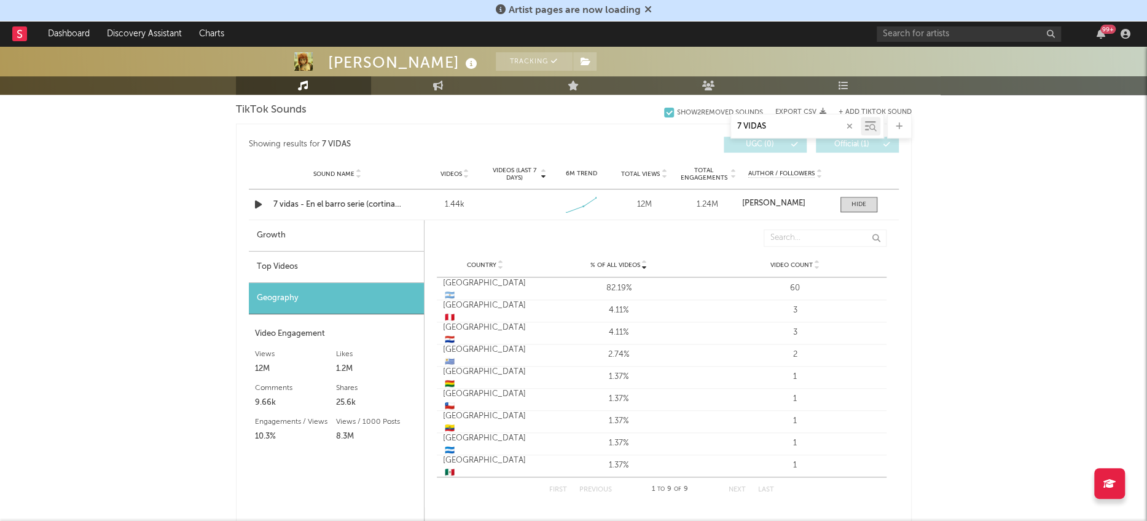
click at [301, 258] on div "Top Videos" at bounding box center [336, 266] width 175 height 31
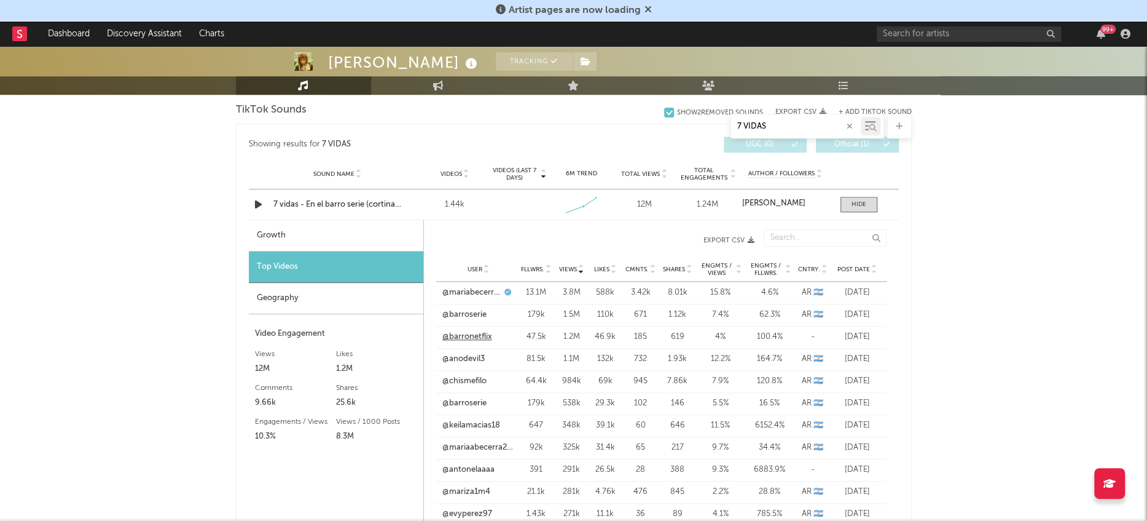
click at [473, 337] on link "@barronetflix" at bounding box center [468, 337] width 50 height 12
click at [874, 207] on span at bounding box center [859, 204] width 37 height 15
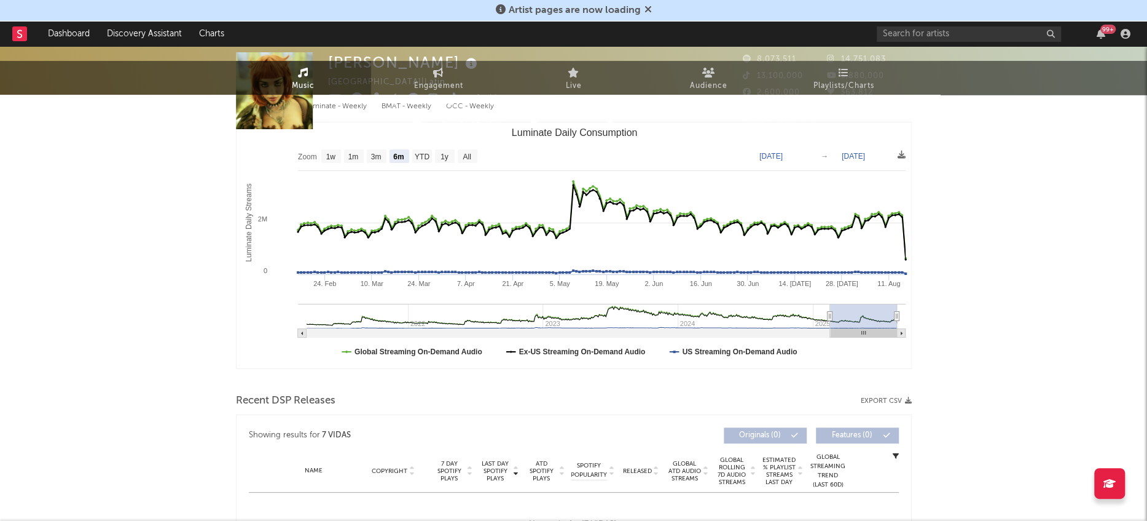
scroll to position [0, 0]
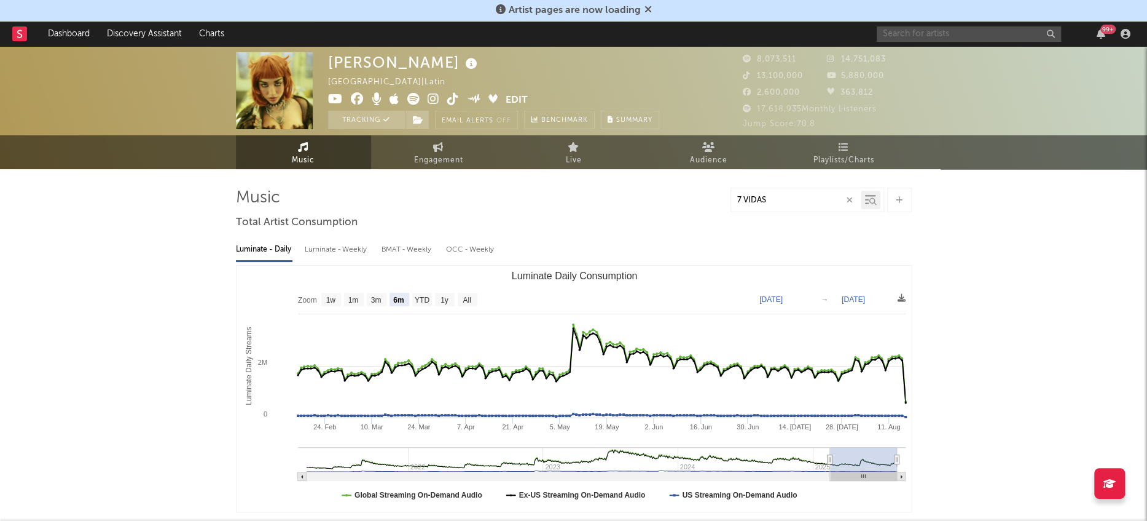
click at [982, 38] on input "text" at bounding box center [969, 33] width 184 height 15
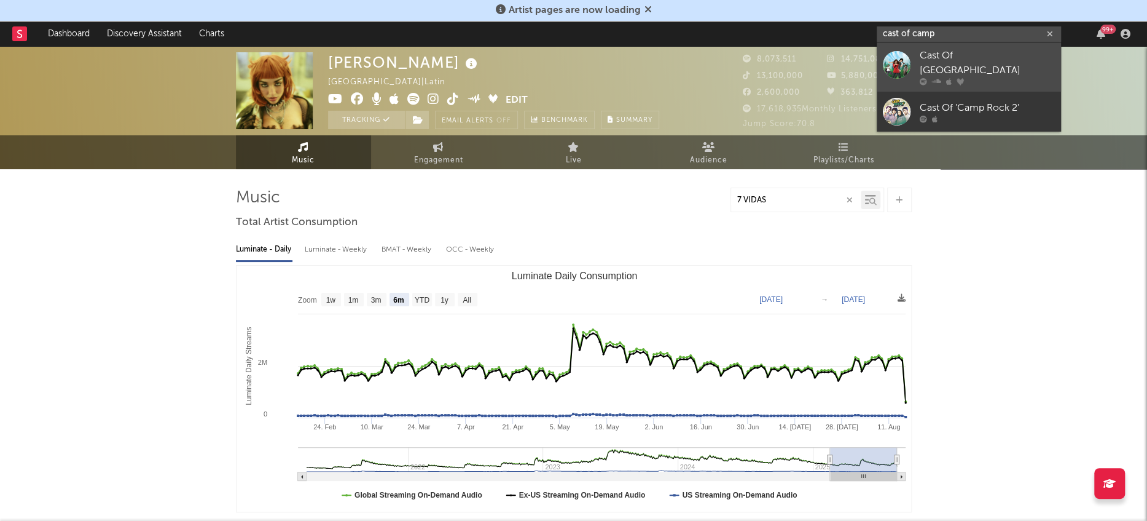
type input "cast of camp"
click at [895, 63] on div at bounding box center [897, 64] width 28 height 28
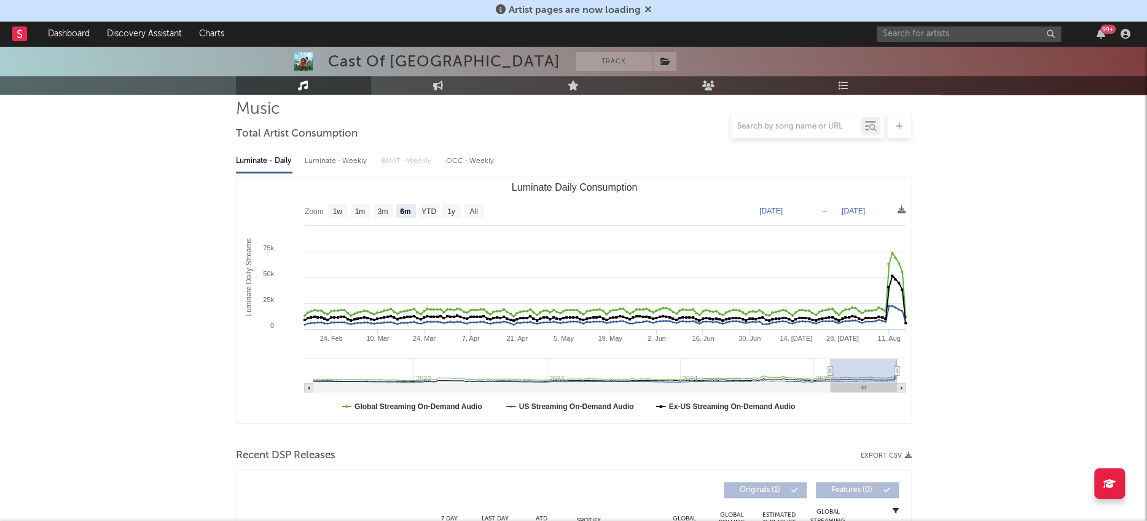
scroll to position [95, 0]
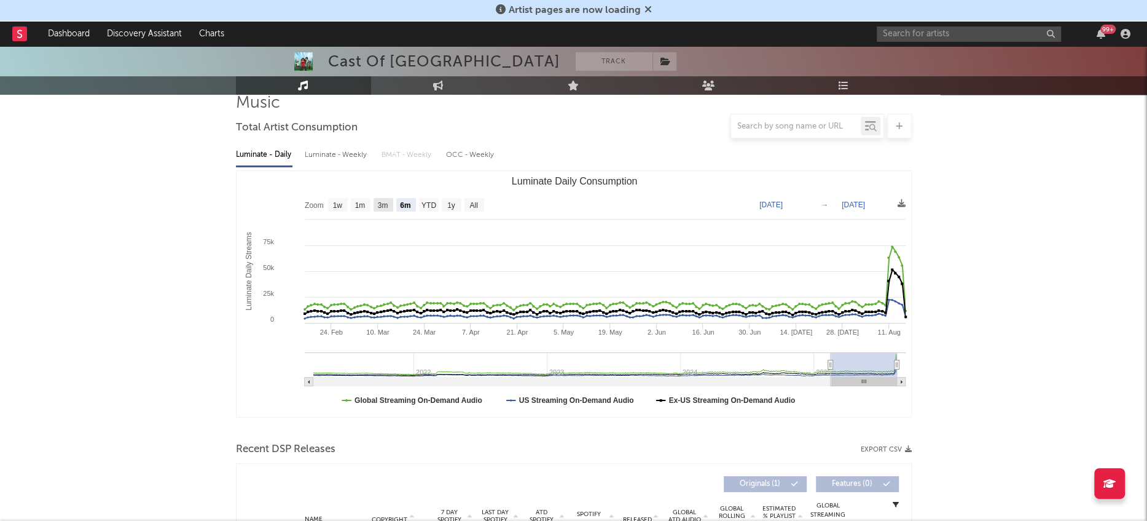
click at [379, 204] on text "3m" at bounding box center [382, 205] width 10 height 9
select select "3m"
type input "2025-05-16"
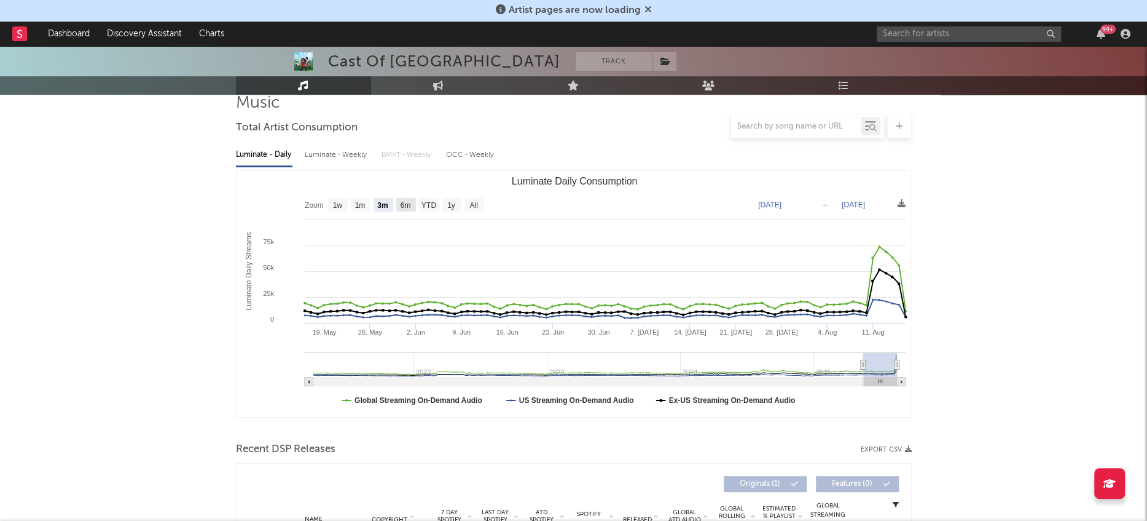
click at [401, 202] on text "6m" at bounding box center [405, 205] width 10 height 9
select select "6m"
type input "[DATE]"
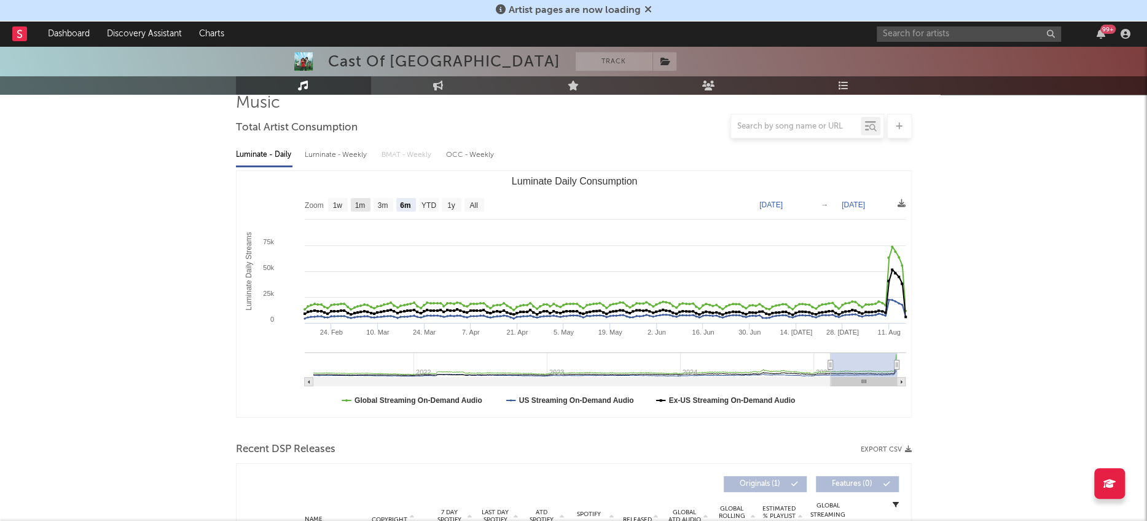
click at [357, 202] on text "1m" at bounding box center [360, 205] width 10 height 9
select select "1m"
type input "2025-07-16"
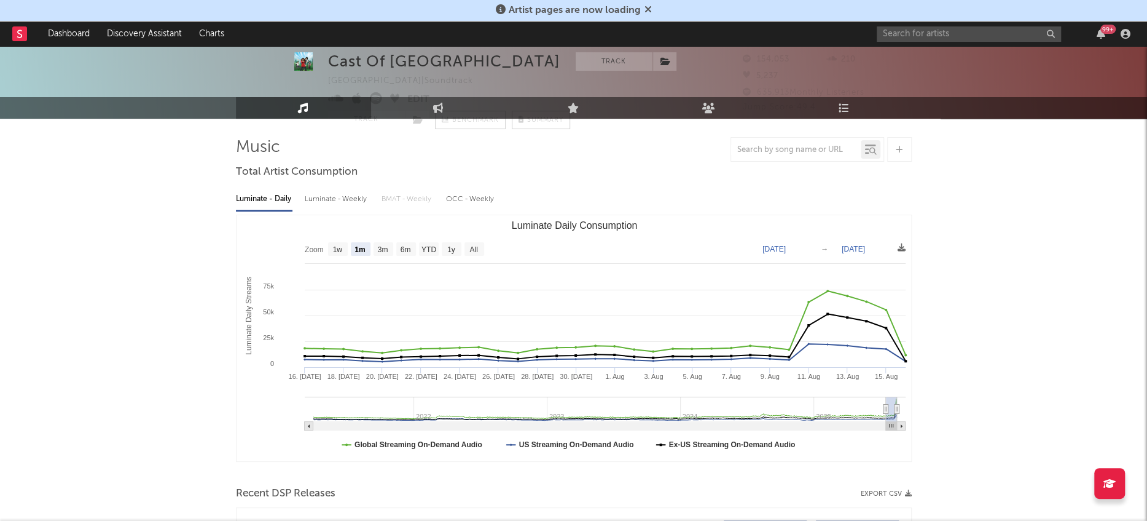
scroll to position [54, 0]
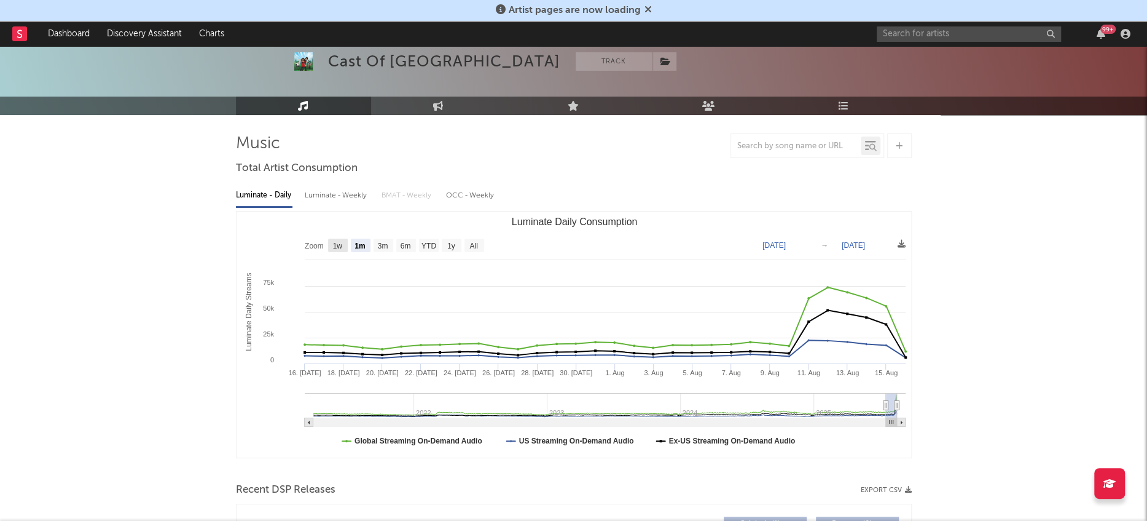
click at [340, 245] on text "1w" at bounding box center [337, 246] width 10 height 9
select select "1w"
type input "2025-08-10"
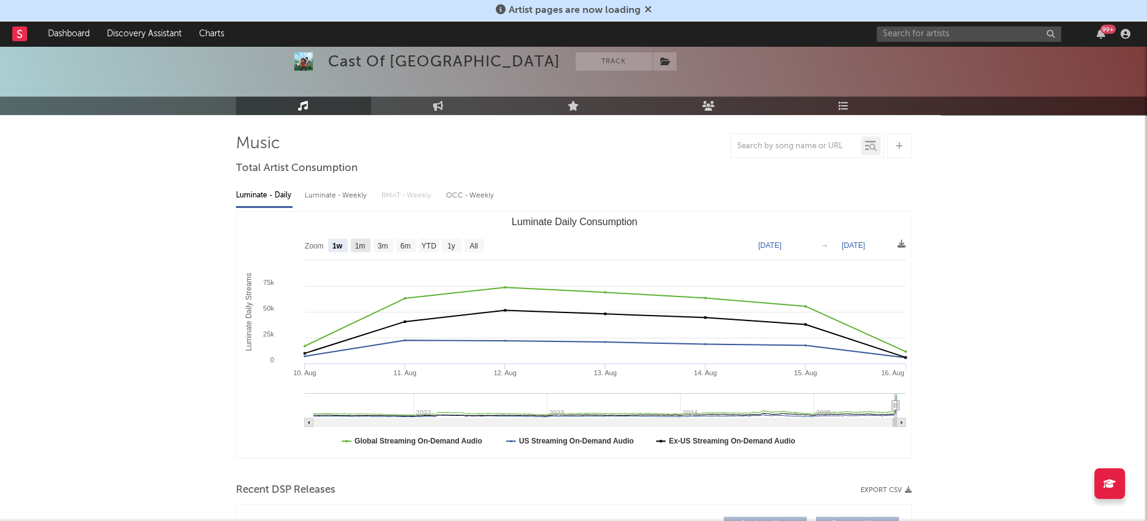
click at [359, 250] on rect "Luminate Daily Consumption" at bounding box center [361, 245] width 20 height 14
select select "1m"
type input "2025-07-16"
